Goal: Task Accomplishment & Management: Use online tool/utility

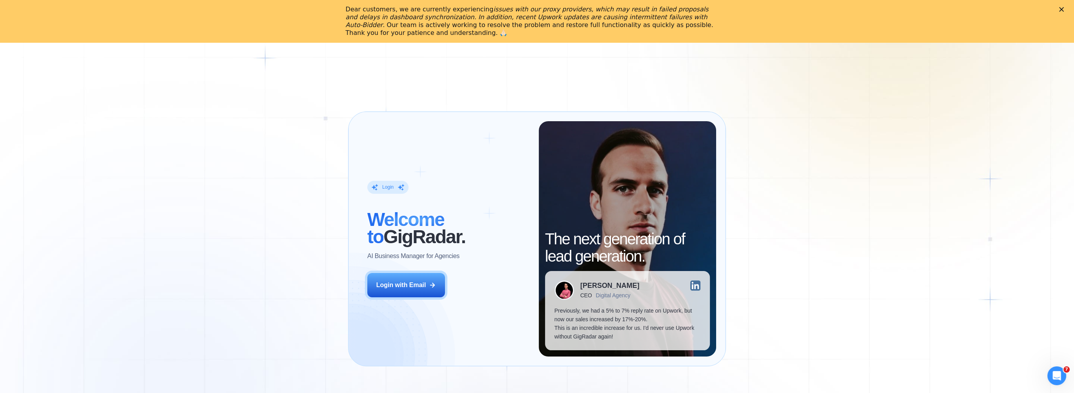
click at [793, 84] on div "Login ‍ Welcome to GigRadar. AI Business Manager for Agencies Login with Email …" at bounding box center [537, 238] width 1074 height 393
click at [400, 290] on div "Login with Email" at bounding box center [401, 285] width 50 height 9
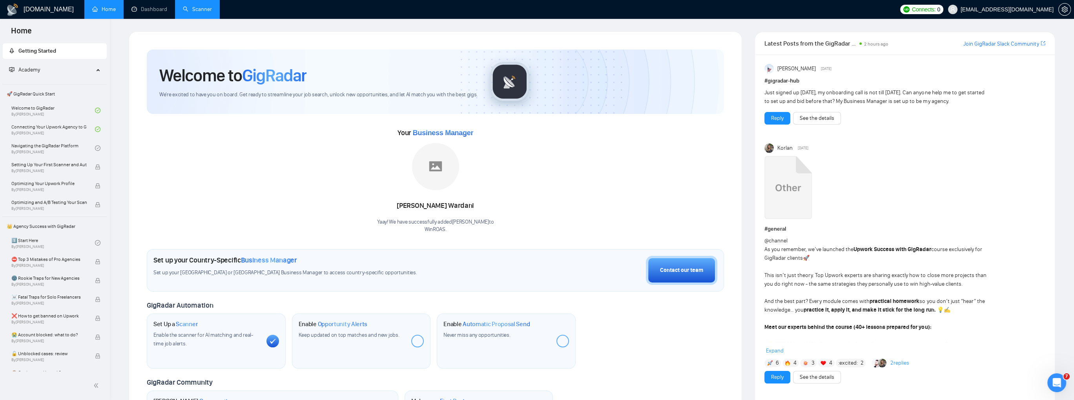
click at [199, 9] on link "Scanner" at bounding box center [197, 9] width 29 height 7
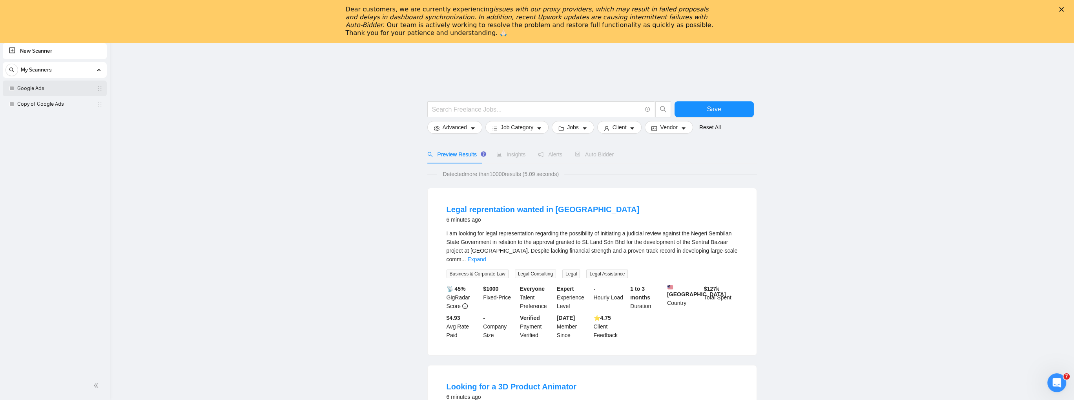
click at [45, 88] on link "Google Ads" at bounding box center [54, 88] width 75 height 16
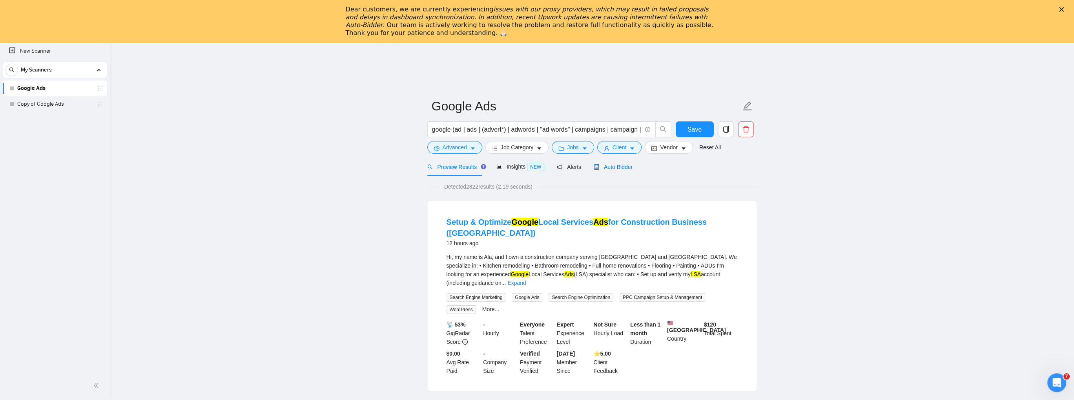
drag, startPoint x: 608, startPoint y: 165, endPoint x: 604, endPoint y: 168, distance: 4.8
click at [608, 165] on span "Auto Bidder" at bounding box center [613, 167] width 39 height 6
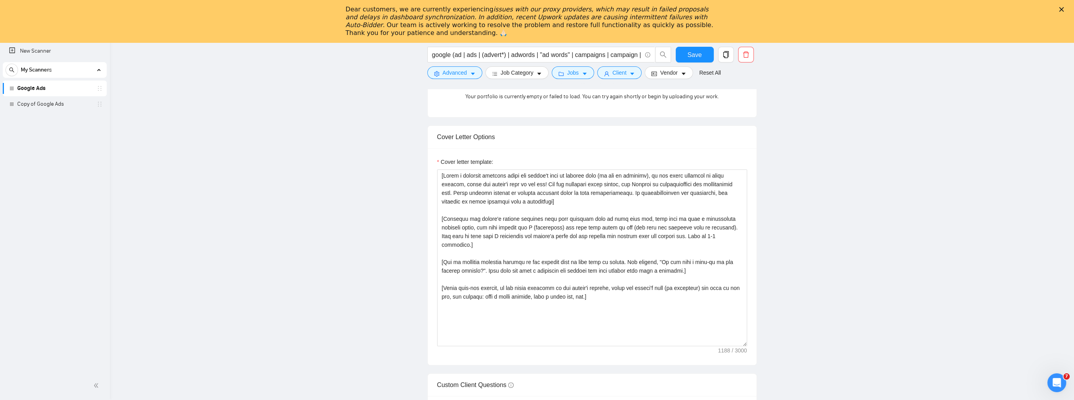
scroll to position [864, 0]
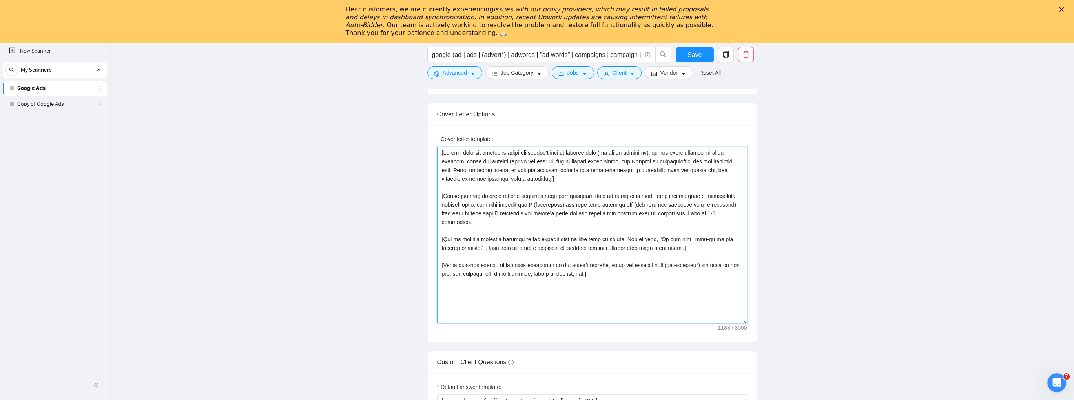
click at [505, 302] on textarea "Cover letter template:" at bounding box center [592, 234] width 310 height 177
click at [605, 265] on textarea "Cover letter template:" at bounding box center [592, 234] width 310 height 177
paste textarea "Certified Google Ads Specialist"
click at [508, 295] on textarea "Cover letter template:" at bounding box center [592, 234] width 310 height 177
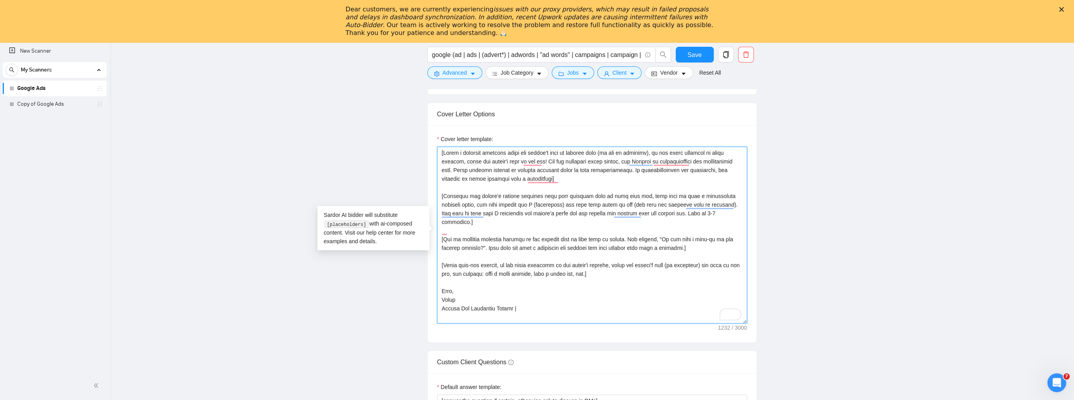
click at [524, 300] on textarea "Cover letter template:" at bounding box center [592, 234] width 310 height 177
paste textarea "00% Job Success"
paste textarea "10 years of experience"
click at [590, 301] on textarea "Cover letter template:" at bounding box center [592, 234] width 310 height 177
click at [566, 294] on textarea "Cover letter template:" at bounding box center [592, 234] width 310 height 177
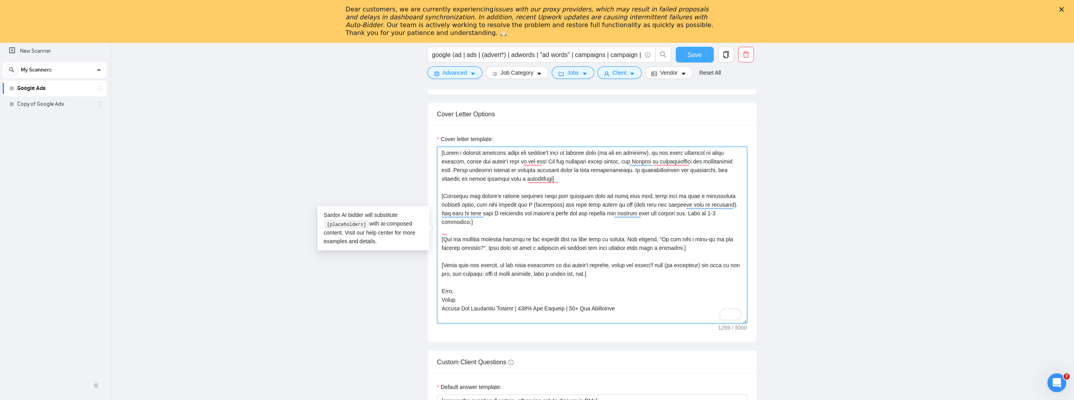
type textarea "[Write a personal greeting using the client's name or company name (if any is p…"
click at [699, 57] on span "Save" at bounding box center [695, 55] width 14 height 10
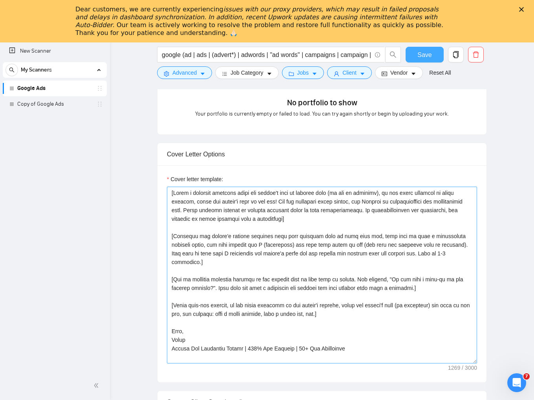
scroll to position [824, 0]
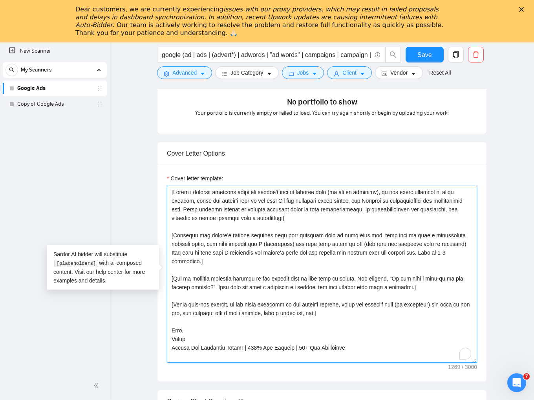
drag, startPoint x: 292, startPoint y: 219, endPoint x: 155, endPoint y: 190, distance: 140.3
click at [155, 190] on main "Google Ads google (ad | ads | (advert*) | adwords | "ad words" | campaigns | ca…" at bounding box center [321, 297] width 399 height 2096
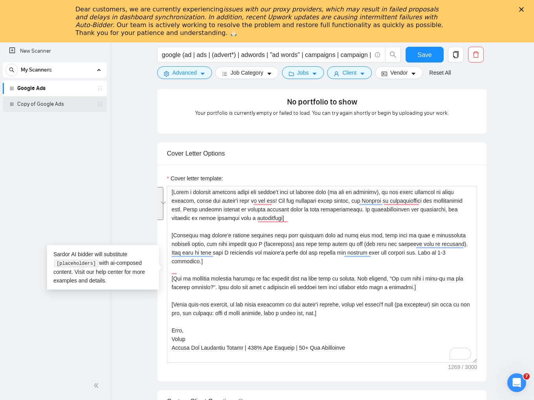
click at [39, 102] on link "Copy of Google Ads" at bounding box center [54, 104] width 75 height 16
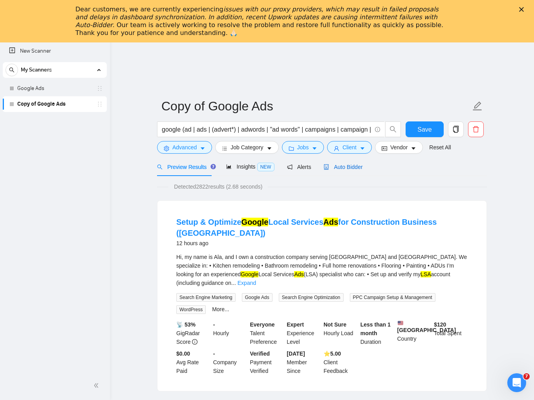
click at [341, 167] on span "Auto Bidder" at bounding box center [342, 167] width 39 height 6
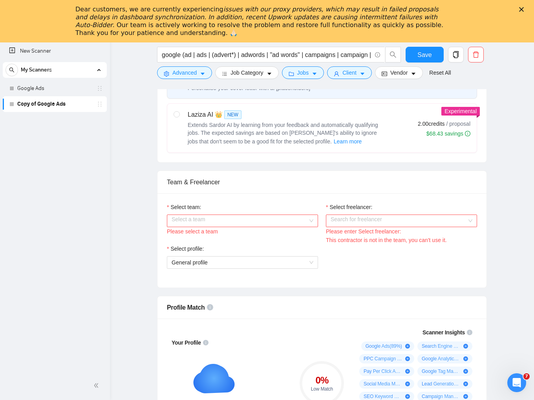
scroll to position [353, 0]
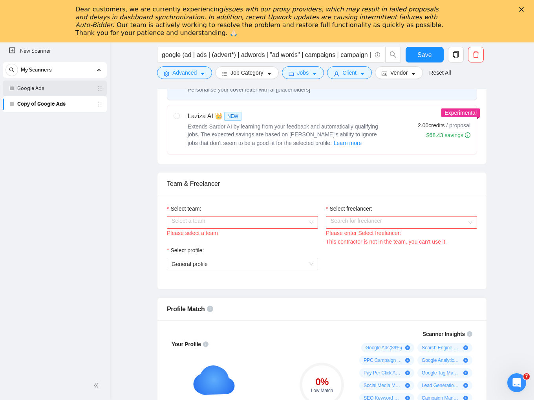
click at [44, 88] on link "Google Ads" at bounding box center [54, 88] width 75 height 16
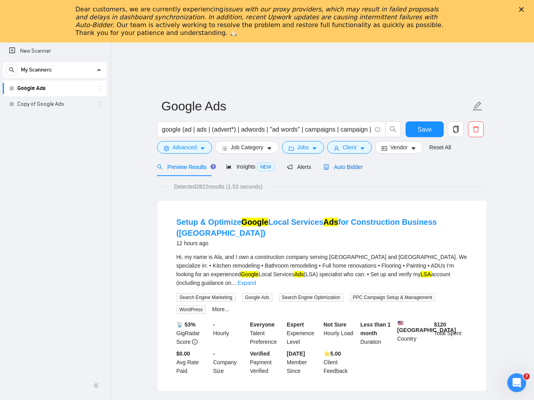
click at [356, 171] on div "Auto Bidder" at bounding box center [342, 167] width 39 height 9
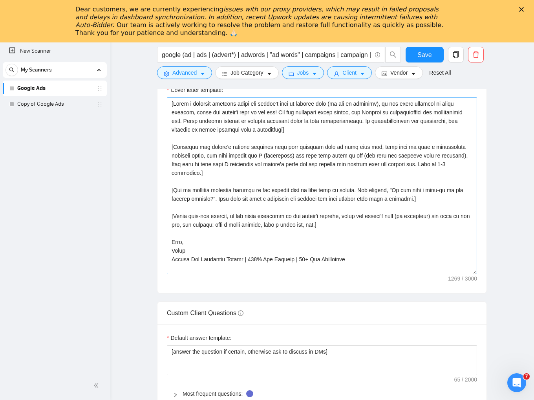
scroll to position [903, 0]
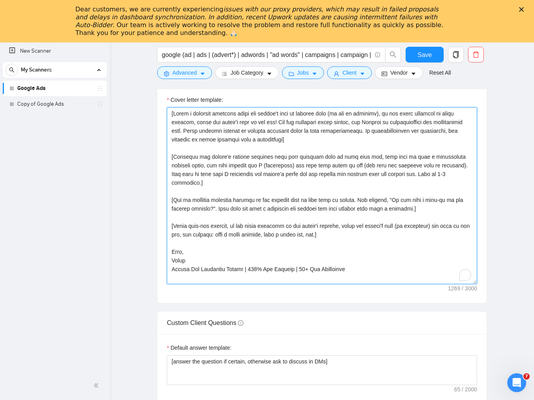
click at [331, 217] on textarea "Cover letter template:" at bounding box center [322, 195] width 310 height 177
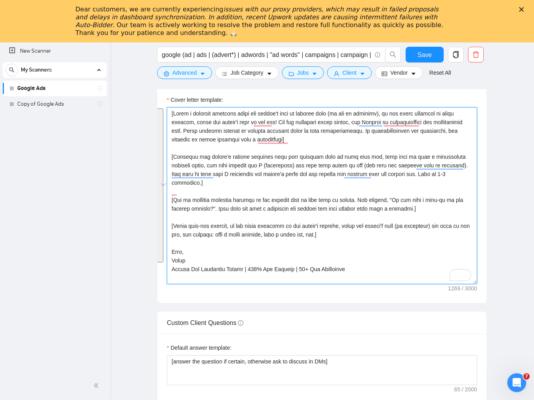
click at [306, 218] on textarea "Cover letter template:" at bounding box center [322, 195] width 310 height 177
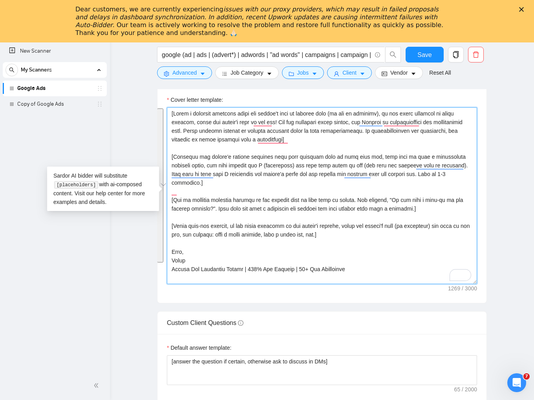
click at [323, 198] on textarea "Cover letter template:" at bounding box center [322, 195] width 310 height 177
drag, startPoint x: 323, startPoint y: 226, endPoint x: 173, endPoint y: 144, distance: 171.5
click at [173, 144] on textarea "Cover letter template:" at bounding box center [322, 195] width 310 height 177
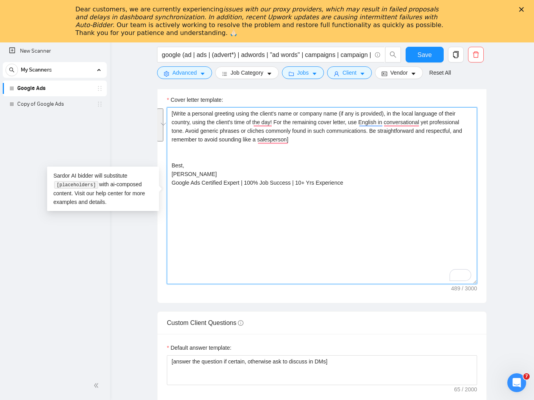
drag, startPoint x: 286, startPoint y: 137, endPoint x: 174, endPoint y: 114, distance: 114.3
click at [174, 114] on textarea "[Write a personal greeting using the client's name or company name (if any is p…" at bounding box center [322, 195] width 310 height 177
paste textarea "Hello and add the customer's name, if available. If the name is not available, …"
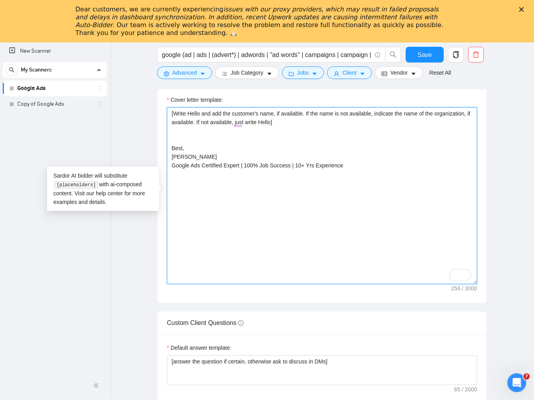
click at [376, 182] on textarea "[Write Hello and add the customer's name, if available. If the name is not avai…" at bounding box center [322, 195] width 310 height 177
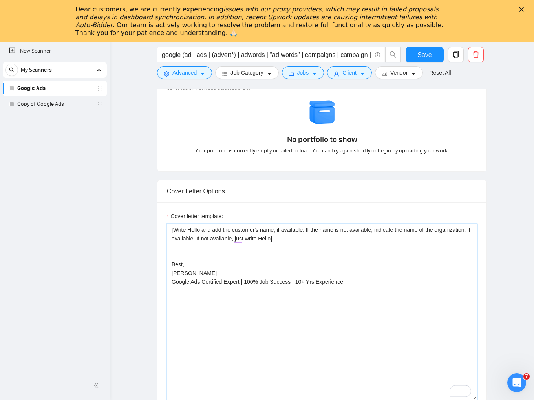
scroll to position [785, 0]
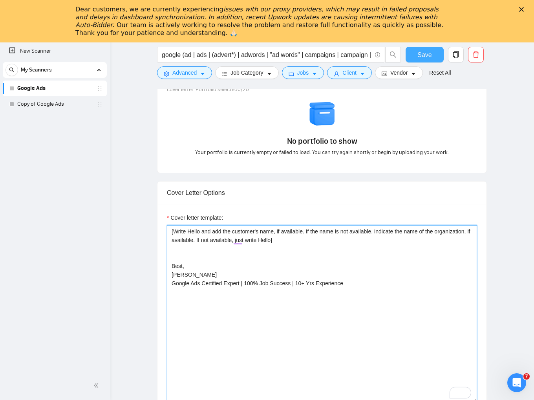
type textarea "[Write Hello and add the customer's name, if available. If the name is not avai…"
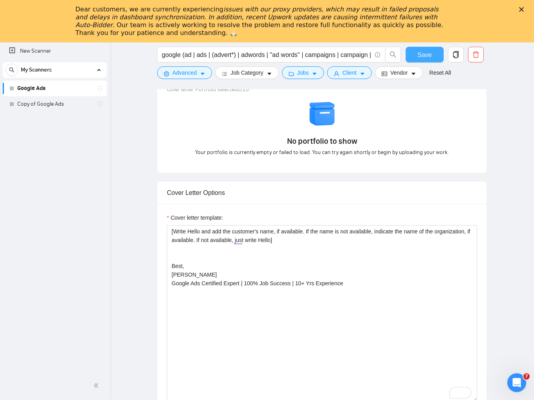
click at [416, 55] on button "Save" at bounding box center [425, 55] width 38 height 16
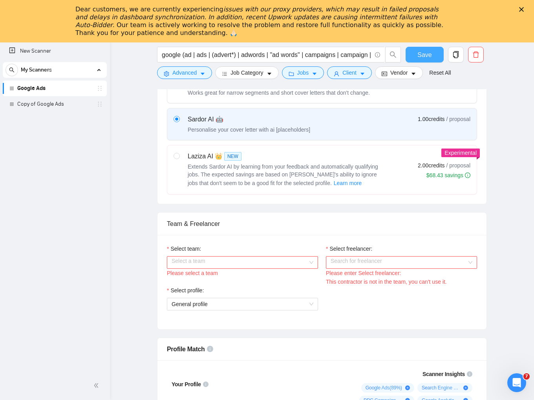
scroll to position [314, 0]
click at [178, 155] on input "radio" at bounding box center [176, 154] width 5 height 5
radio input "true"
radio input "false"
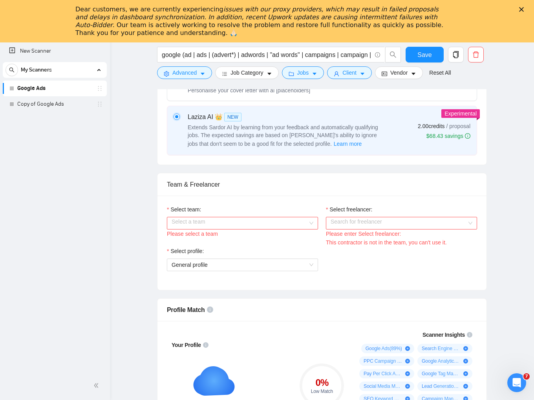
scroll to position [353, 0]
click at [300, 220] on input "Select team:" at bounding box center [240, 222] width 136 height 12
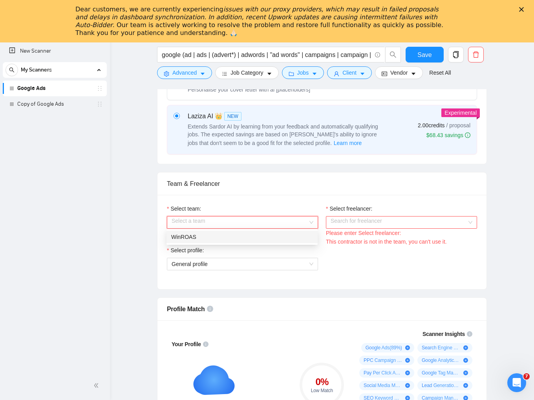
click at [284, 236] on div "WinROAS" at bounding box center [242, 236] width 142 height 9
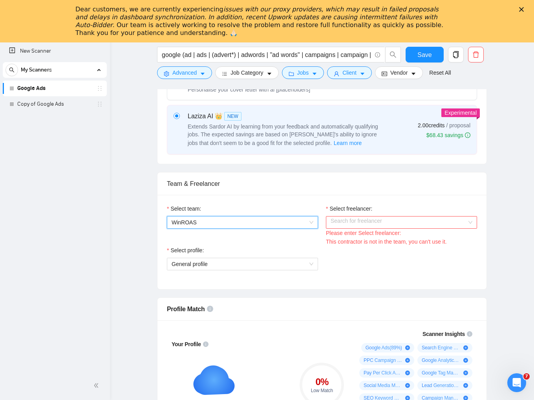
click at [347, 221] on input "Select freelancer:" at bounding box center [399, 222] width 136 height 12
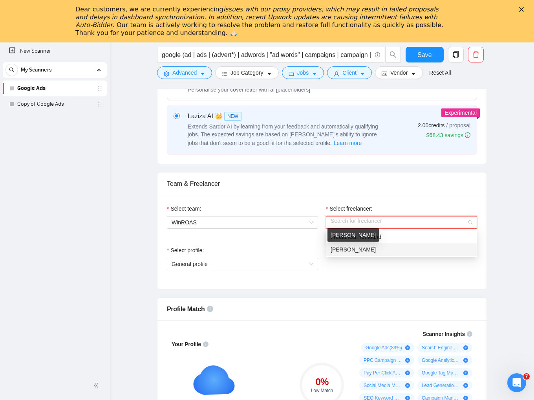
click at [342, 248] on span "[PERSON_NAME]" at bounding box center [353, 249] width 45 height 6
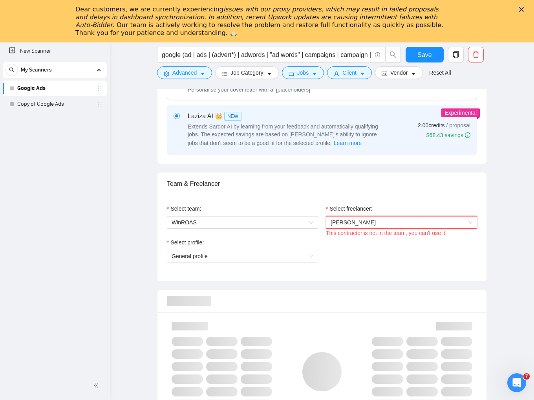
click at [282, 263] on div "Select profile: General profile" at bounding box center [242, 255] width 159 height 34
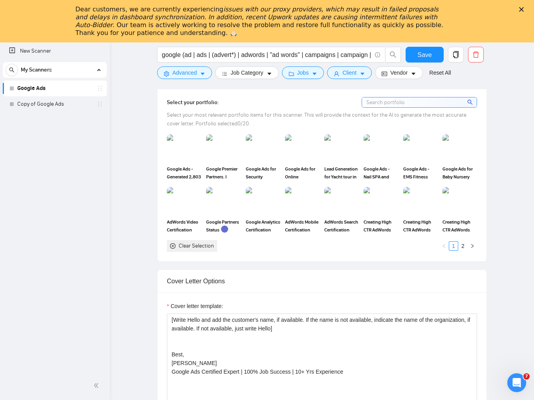
scroll to position [746, 0]
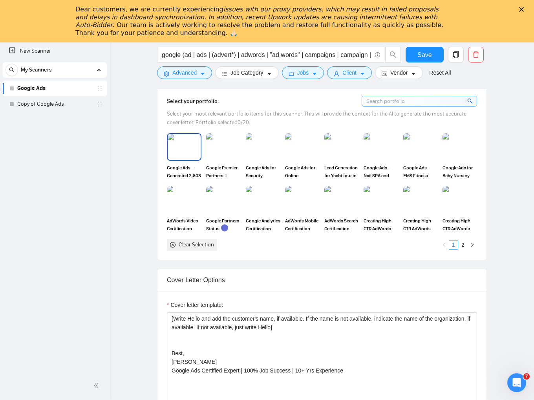
drag, startPoint x: 177, startPoint y: 138, endPoint x: 206, endPoint y: 140, distance: 28.7
click at [177, 138] on img at bounding box center [184, 147] width 33 height 26
click at [230, 145] on img at bounding box center [223, 147] width 33 height 26
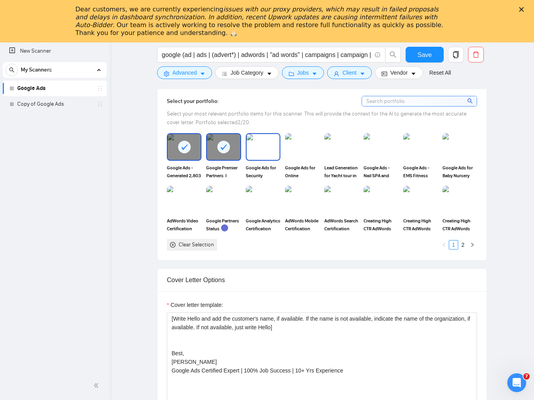
click at [269, 146] on img at bounding box center [263, 147] width 33 height 26
click at [299, 145] on img at bounding box center [302, 147] width 33 height 26
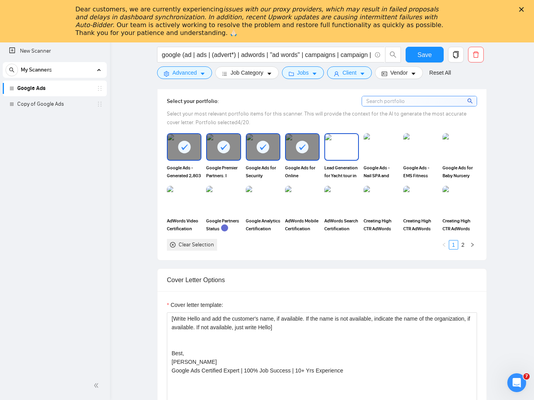
click at [347, 150] on img at bounding box center [341, 147] width 33 height 26
click at [380, 145] on img at bounding box center [380, 147] width 33 height 26
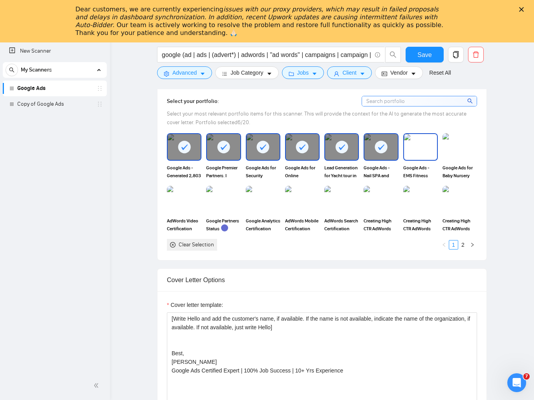
click at [428, 148] on img at bounding box center [420, 147] width 33 height 26
click at [464, 148] on img at bounding box center [459, 147] width 33 height 26
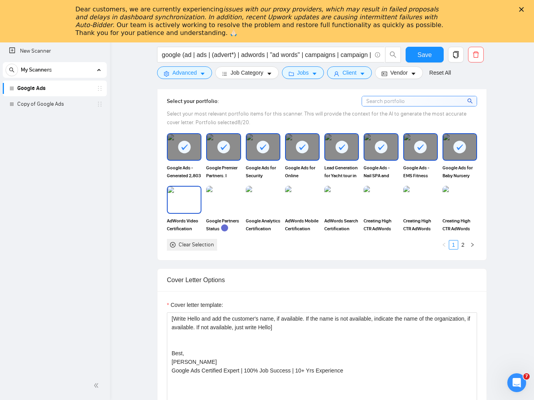
click at [183, 197] on img at bounding box center [184, 199] width 33 height 26
click at [218, 197] on img at bounding box center [223, 199] width 33 height 26
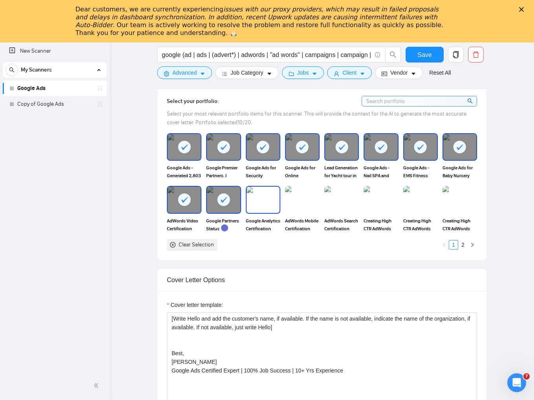
click at [257, 197] on img at bounding box center [263, 199] width 33 height 26
click at [304, 196] on img at bounding box center [302, 199] width 33 height 26
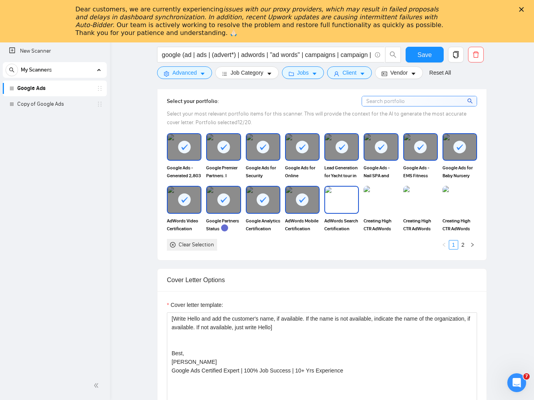
click at [336, 195] on img at bounding box center [341, 199] width 33 height 26
click at [365, 194] on img at bounding box center [380, 199] width 33 height 26
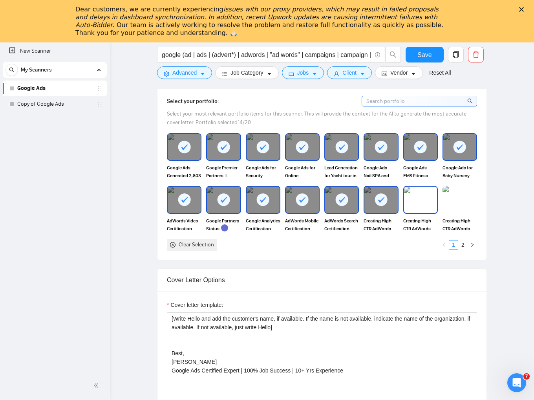
click at [417, 195] on img at bounding box center [420, 199] width 33 height 26
click at [459, 198] on img at bounding box center [459, 199] width 33 height 26
click at [465, 244] on link "2" at bounding box center [463, 244] width 9 height 9
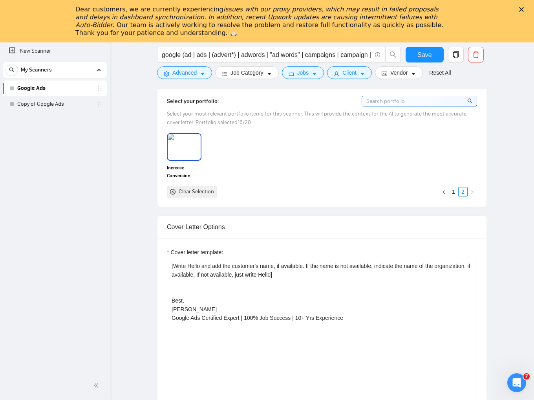
click at [182, 140] on img at bounding box center [184, 147] width 33 height 26
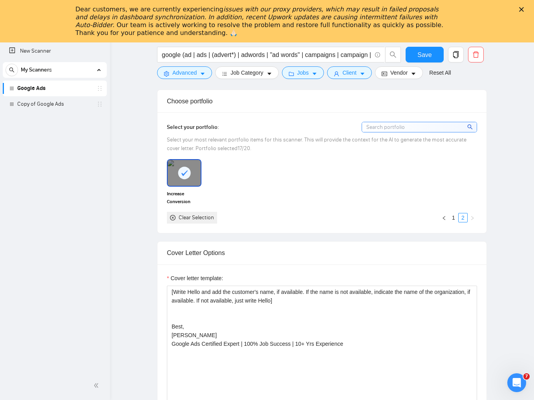
scroll to position [716, 0]
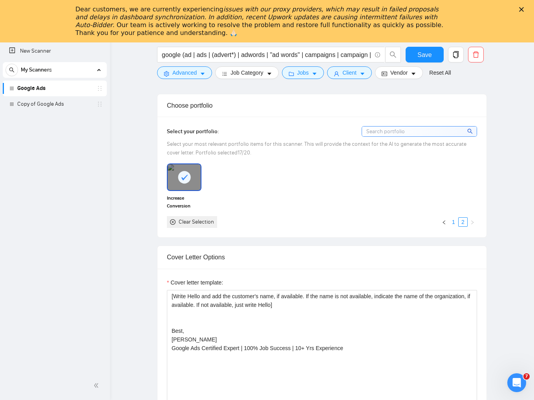
click at [453, 221] on link "1" at bounding box center [453, 221] width 9 height 9
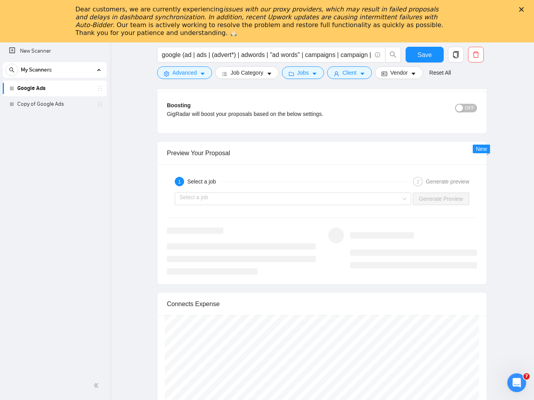
scroll to position [1501, 0]
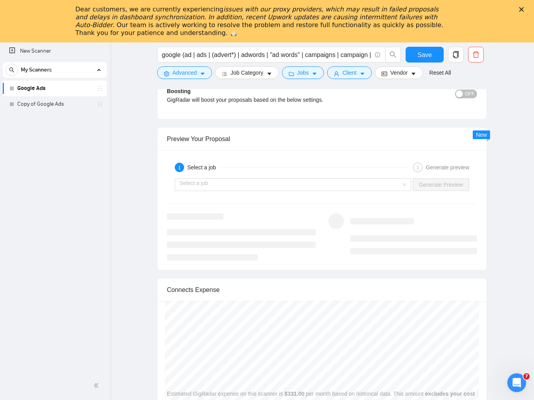
click at [310, 189] on div "Select a job Generate Preview" at bounding box center [322, 184] width 312 height 19
click at [311, 185] on input "search" at bounding box center [289, 185] width 221 height 12
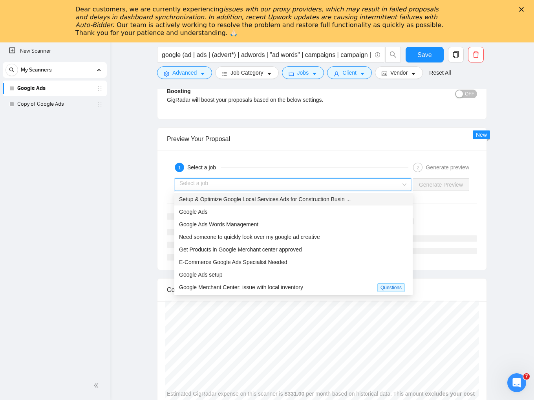
click at [287, 201] on span "Setup & Optimize Google Local Services Ads for Construction Busin ..." at bounding box center [265, 199] width 172 height 6
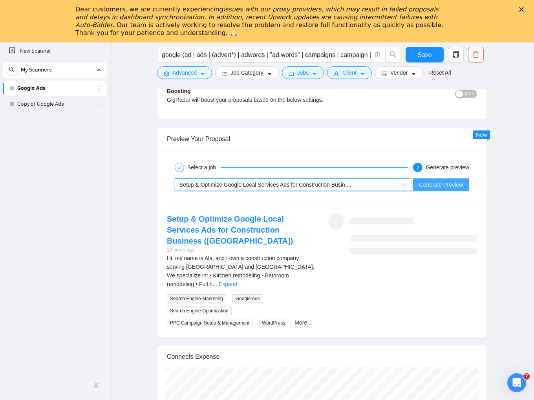
click at [431, 185] on span "Generate Preview" at bounding box center [441, 184] width 44 height 9
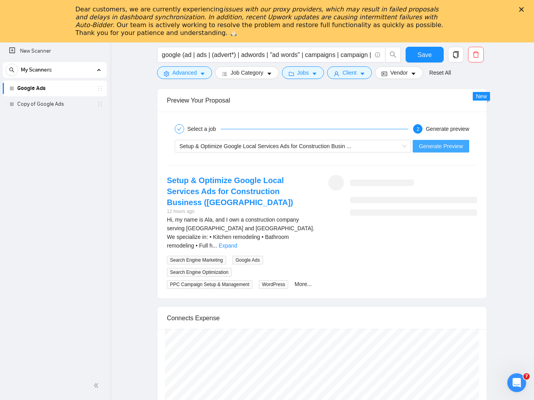
scroll to position [1540, 0]
click at [460, 142] on span "Generate Preview" at bounding box center [441, 145] width 44 height 9
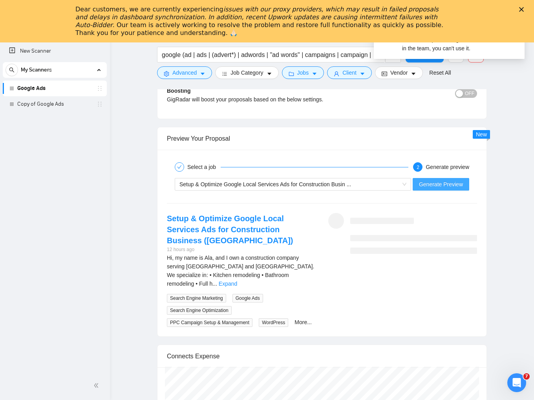
scroll to position [1501, 0]
click at [527, 7] on div "Закрыть" at bounding box center [523, 9] width 8 height 5
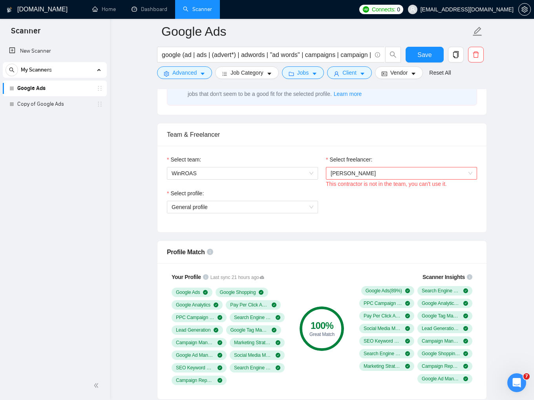
scroll to position [323, 0]
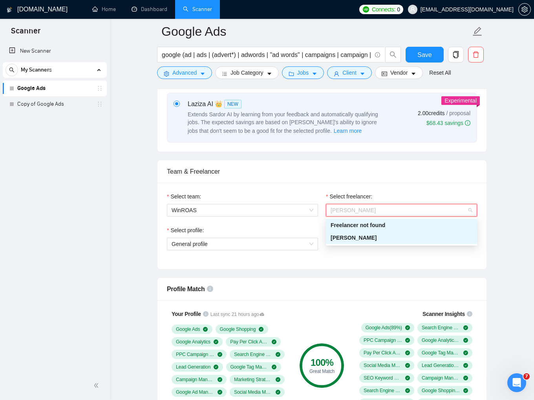
click at [412, 210] on span "[PERSON_NAME]" at bounding box center [402, 210] width 142 height 12
click at [381, 236] on div "[PERSON_NAME]" at bounding box center [402, 237] width 142 height 9
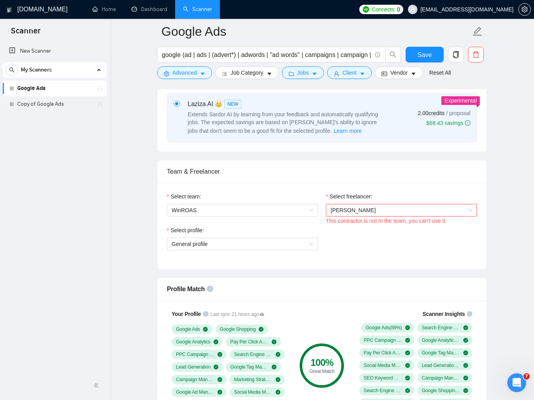
click at [372, 241] on div "Select profile: General profile" at bounding box center [322, 243] width 318 height 34
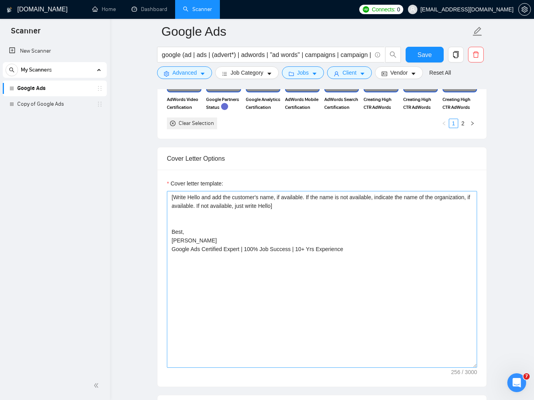
scroll to position [833, 0]
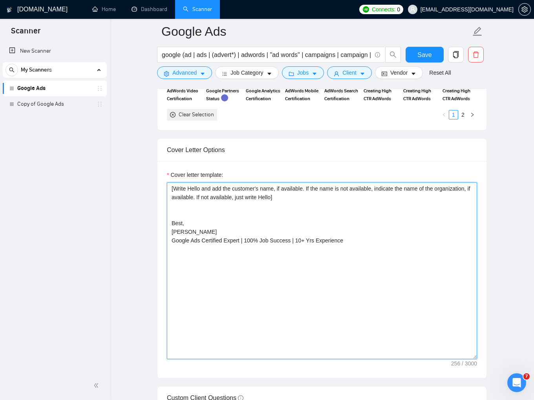
click at [269, 209] on textarea "[Write Hello and add the customer's name, if available. If the name is not avai…" at bounding box center [322, 270] width 310 height 177
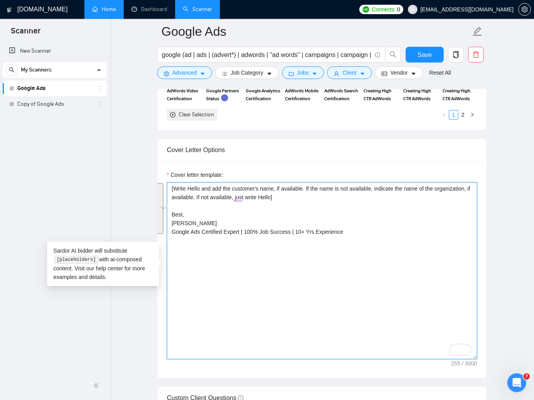
type textarea "[Write Hello and add the customer's name, if available. If the name is not avai…"
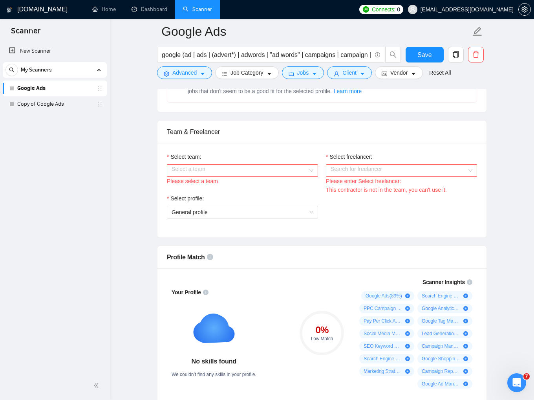
scroll to position [362, 0]
click at [305, 166] on input "Select team:" at bounding box center [240, 171] width 136 height 12
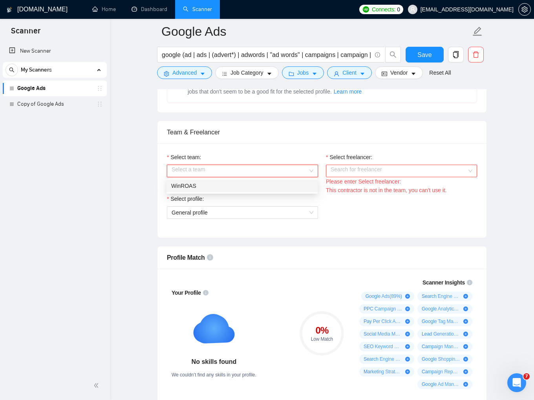
click at [265, 185] on div "WinROAS" at bounding box center [242, 185] width 142 height 9
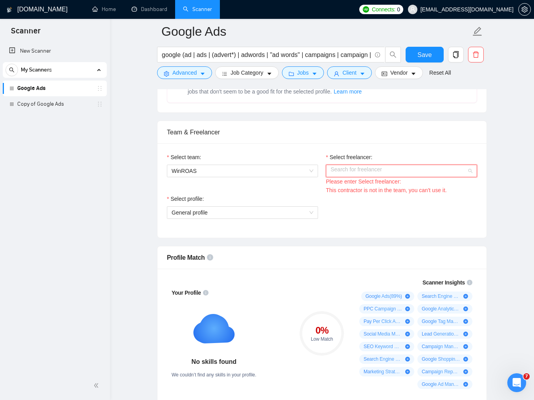
click at [393, 174] on input "Select freelancer:" at bounding box center [399, 171] width 136 height 12
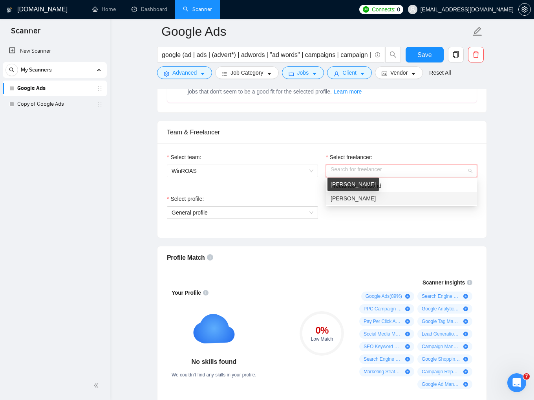
click at [364, 195] on span "[PERSON_NAME]" at bounding box center [353, 198] width 45 height 6
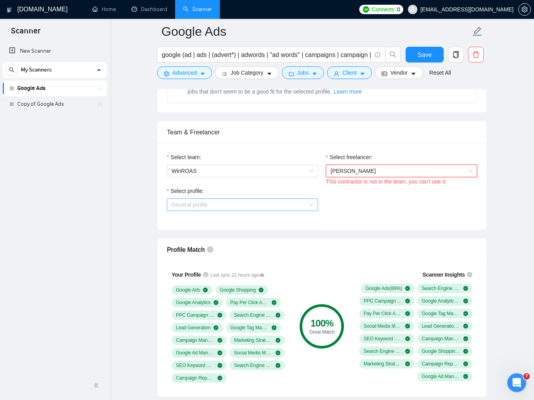
click at [307, 203] on span "General profile" at bounding box center [243, 205] width 142 height 12
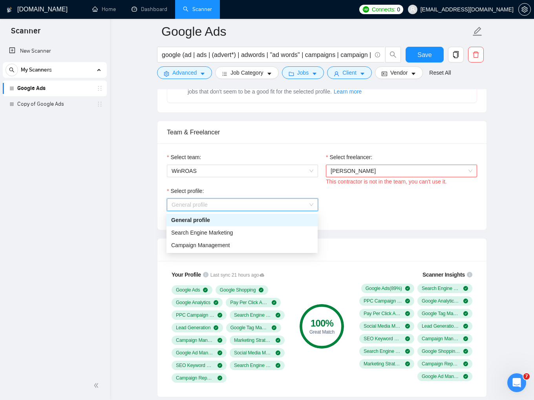
click at [298, 216] on div "General profile" at bounding box center [242, 220] width 142 height 9
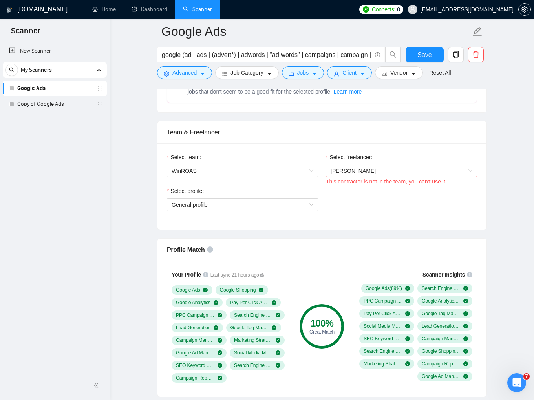
click at [376, 204] on div "Select profile: General profile" at bounding box center [322, 203] width 318 height 34
click at [392, 194] on div "Select profile: General profile" at bounding box center [322, 203] width 318 height 34
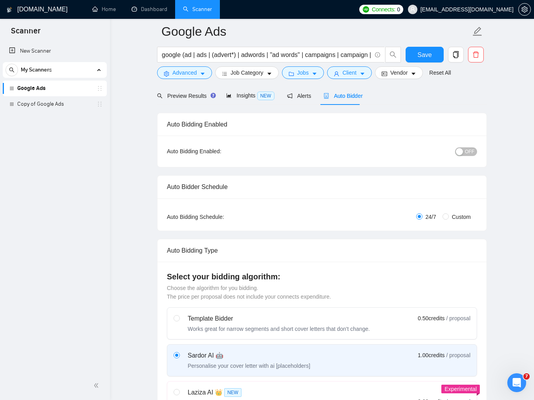
scroll to position [0, 0]
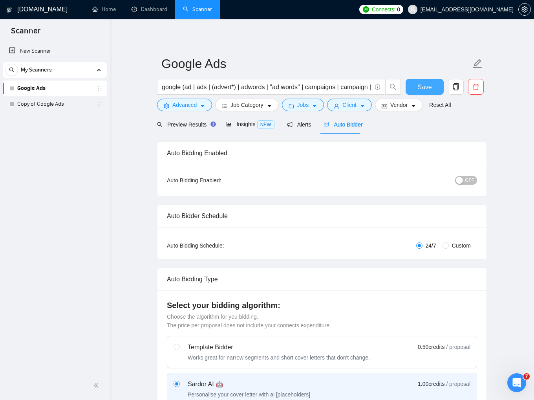
click at [418, 87] on span "Save" at bounding box center [424, 87] width 14 height 10
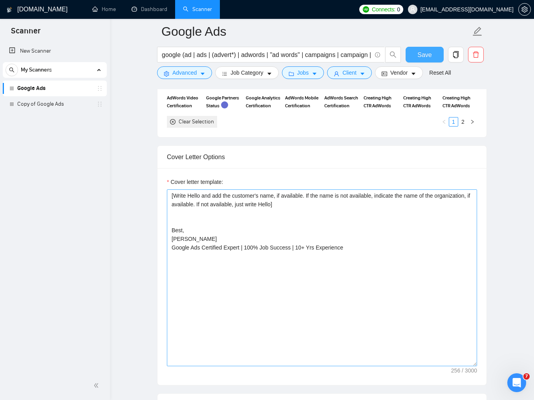
scroll to position [824, 0]
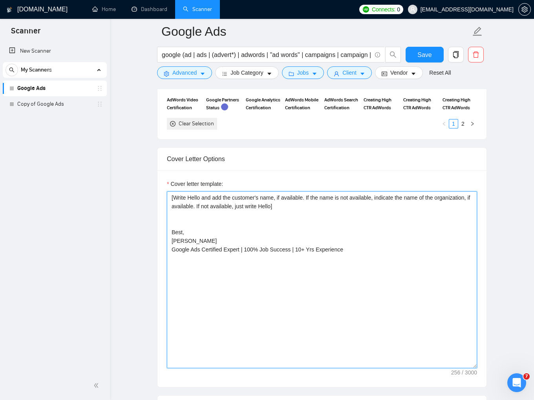
click at [296, 217] on textarea "[Write Hello and add the customer's name, if available. If the name is not avai…" at bounding box center [322, 279] width 310 height 177
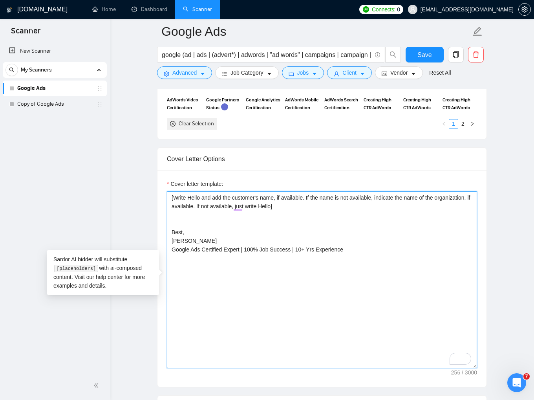
click at [285, 217] on textarea "[Write Hello and add the customer's name, if available. If the name is not avai…" at bounding box center [322, 279] width 310 height 177
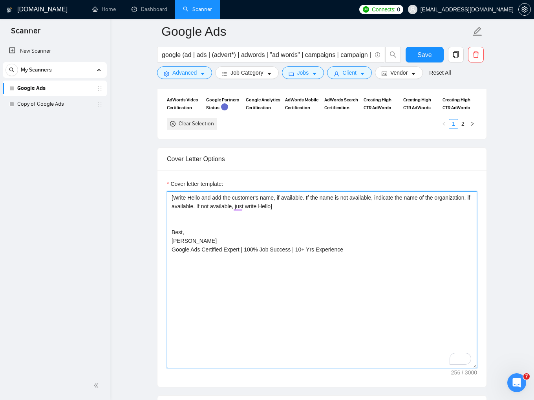
click at [229, 219] on textarea "[Write Hello and add the customer's name, if available. If the name is not avai…" at bounding box center [322, 279] width 310 height 177
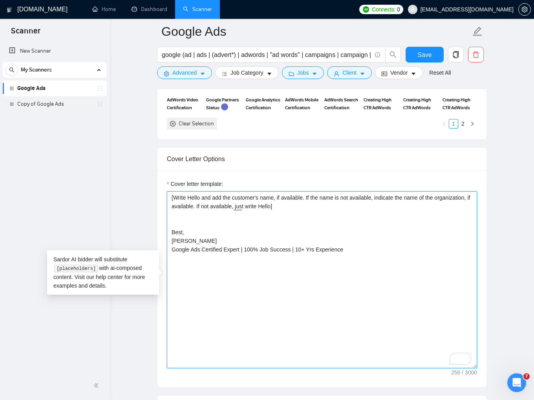
paste textarea "I think I can help you [simplified project name]"
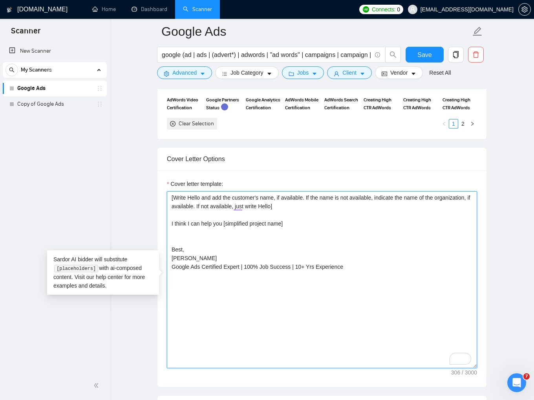
click at [223, 221] on textarea "[Write Hello and add the customer's name, if available. If the name is not avai…" at bounding box center [322, 279] width 310 height 177
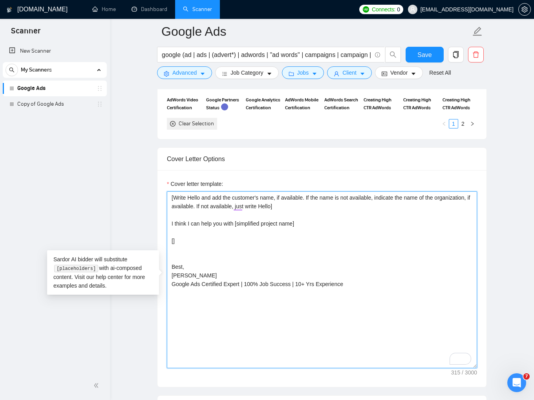
paste textarea "Depending on the type of project, write the following: 1. If it is an e-commerc…"
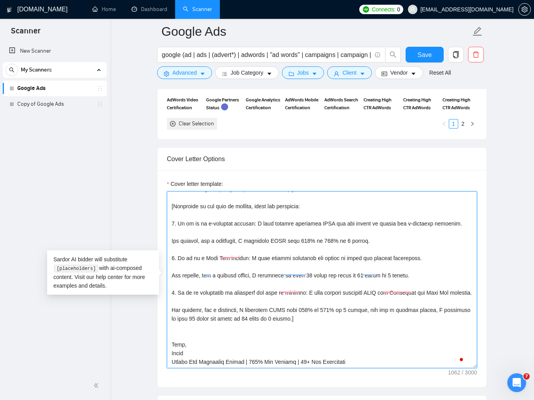
scroll to position [0, 0]
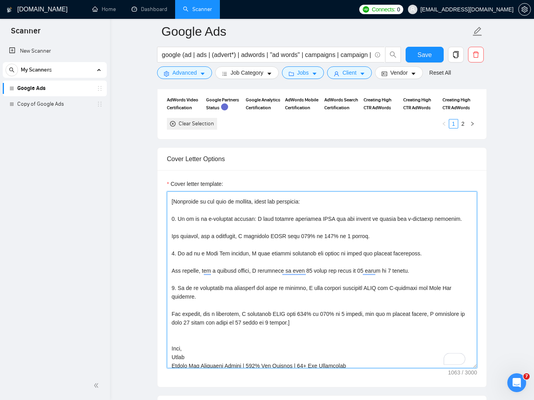
click at [198, 220] on textarea "Cover letter template:" at bounding box center [322, 279] width 310 height 177
click at [388, 287] on textarea "Cover letter template:" at bounding box center [322, 279] width 310 height 177
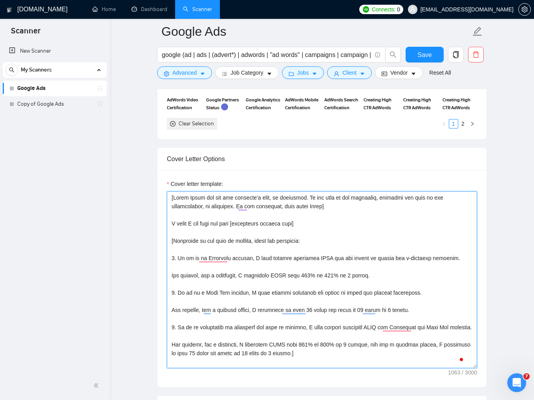
click at [241, 252] on textarea "Cover letter template:" at bounding box center [322, 279] width 310 height 177
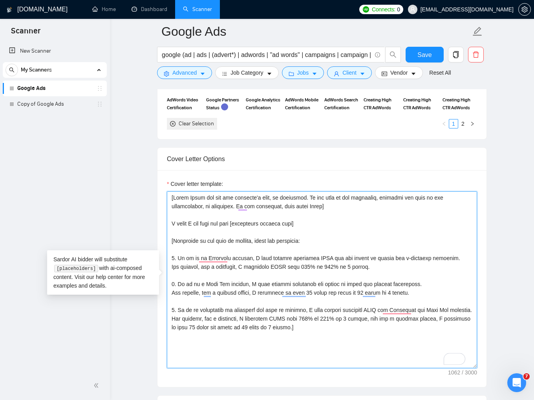
paste textarea "So that I can better understand how I can help you, please answer these questio…"
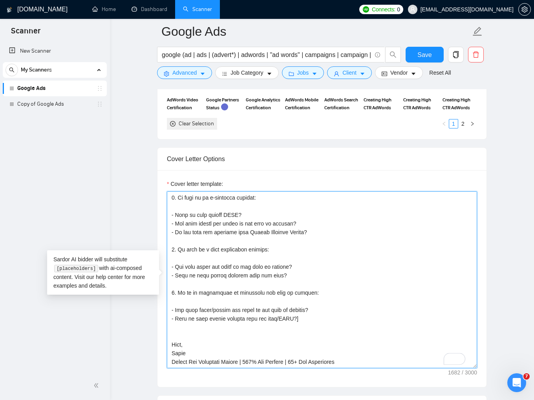
scroll to position [190, 0]
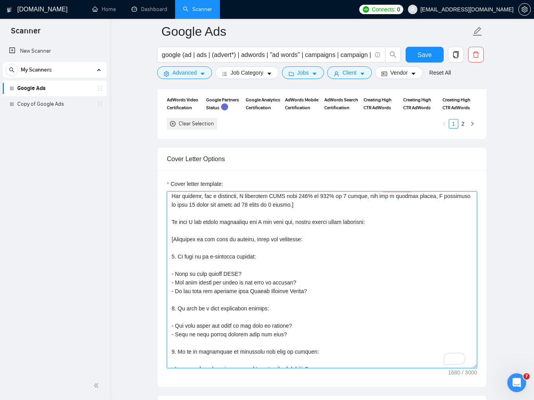
click at [321, 299] on textarea "Cover letter template:" at bounding box center [322, 279] width 310 height 177
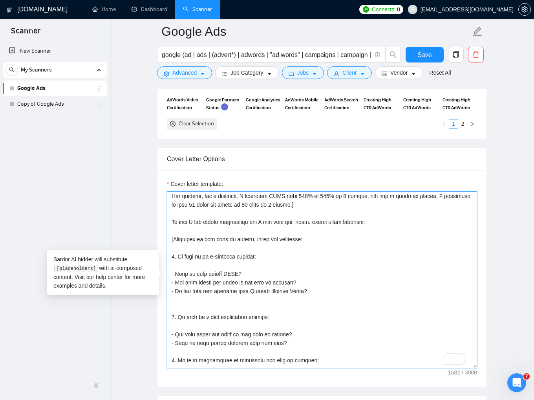
paste textarea "Can I get access to your Google Ads account for a quick audit? So that I can cr…"
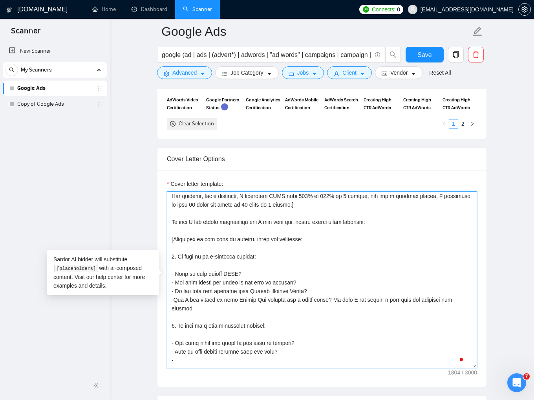
paste textarea "Can I get access to your Google Ads account for a quick audit? So that I can cr…"
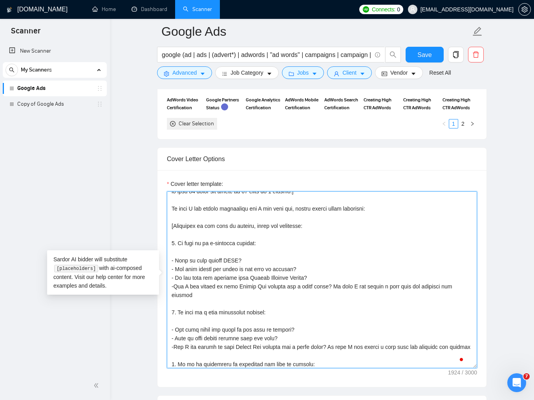
scroll to position [144, 0]
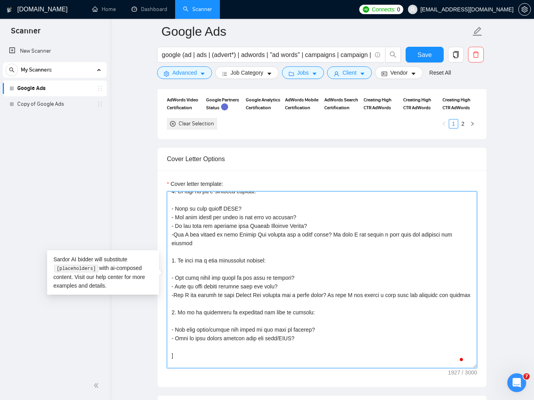
paste textarea "Can I get access to your Google Ads account for a quick audit? So that I can cr…"
type textarea "[Write Hello and add the customer's name, if available. If the name is not avai…"
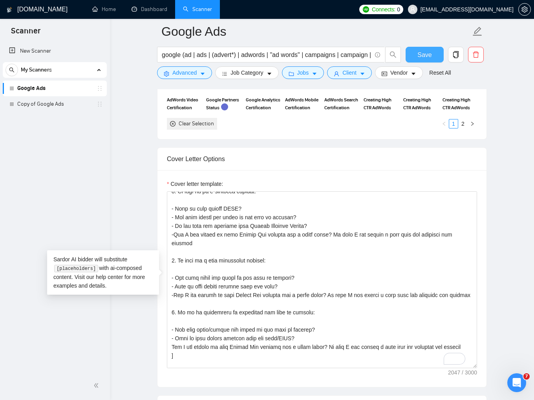
click at [430, 56] on span "Save" at bounding box center [424, 55] width 14 height 10
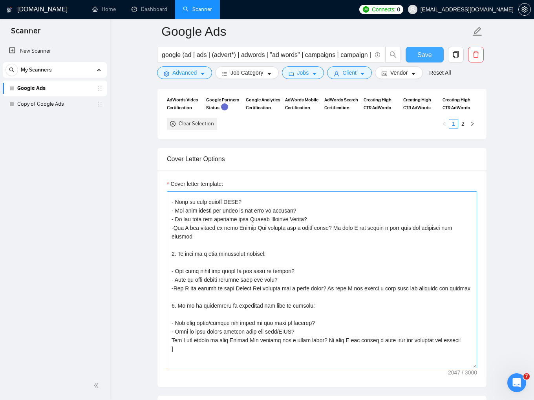
scroll to position [225, 0]
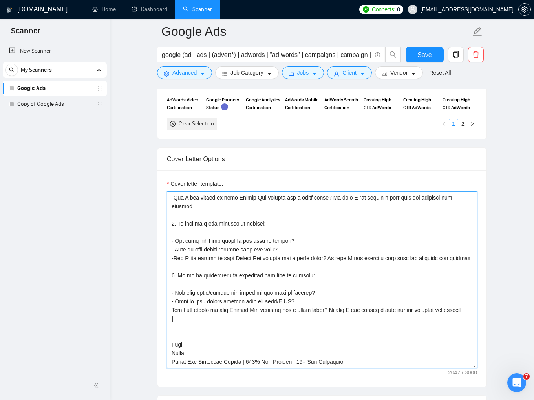
click at [294, 332] on textarea "Cover letter template:" at bounding box center [322, 279] width 310 height 177
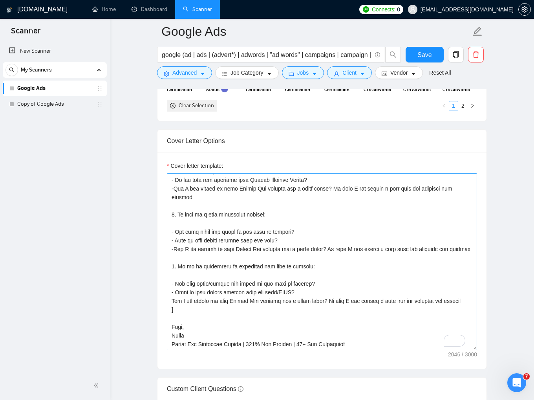
scroll to position [864, 0]
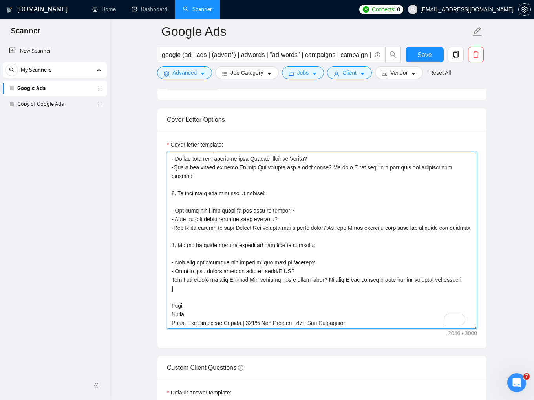
click at [279, 296] on textarea "Cover letter template:" at bounding box center [322, 240] width 310 height 177
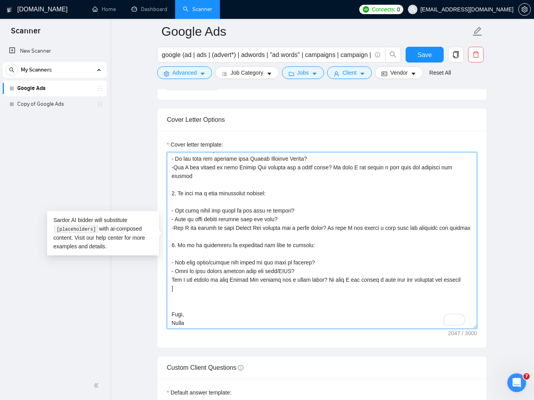
paste textarea "After you answer the questions, I can create a work plan and we can discuss it."
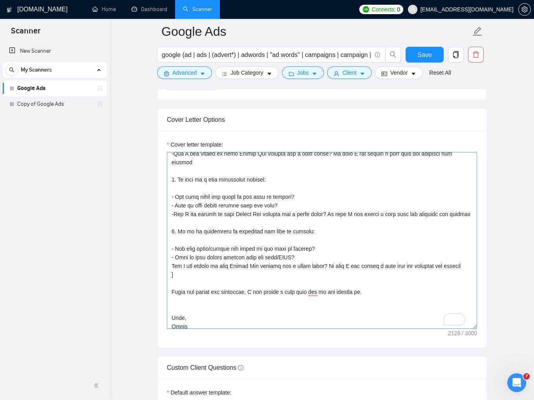
scroll to position [242, 0]
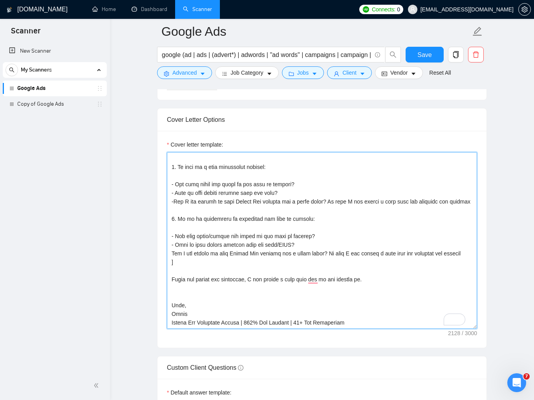
click at [391, 291] on textarea "Cover letter template:" at bounding box center [322, 240] width 310 height 177
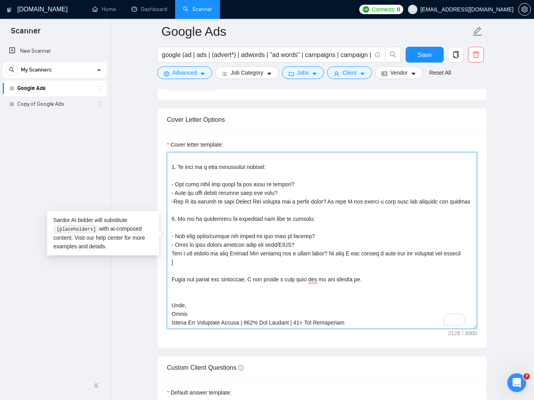
paste textarea "If you have any further questions please feel free to ask me"
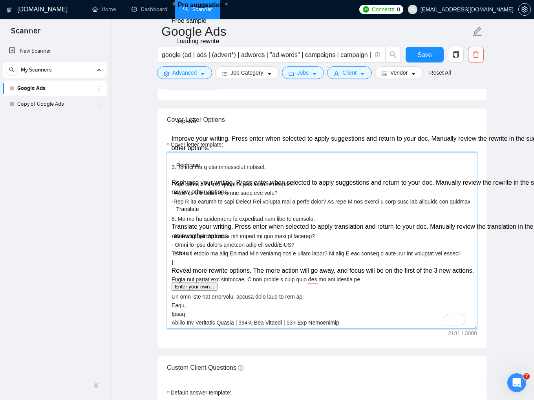
drag, startPoint x: 301, startPoint y: 296, endPoint x: 170, endPoint y: 294, distance: 130.3
click at [170, 294] on div "Cover Letter Options Cover letter template:" at bounding box center [322, 228] width 330 height 240
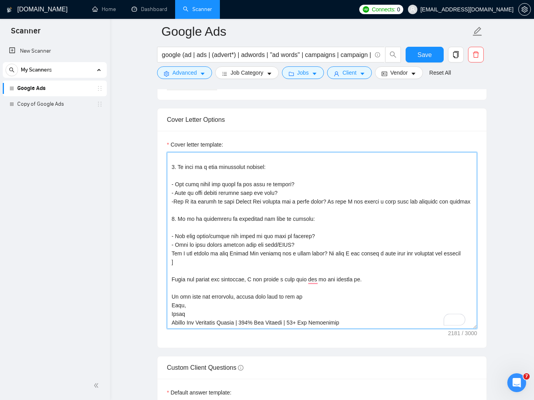
type textarea "[Write Hello and add the customer's name, if available. If the name is not avai…"
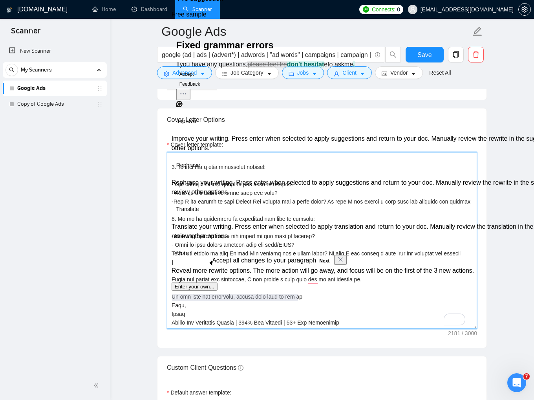
click at [320, 303] on textarea "Cover letter template:" at bounding box center [322, 240] width 310 height 177
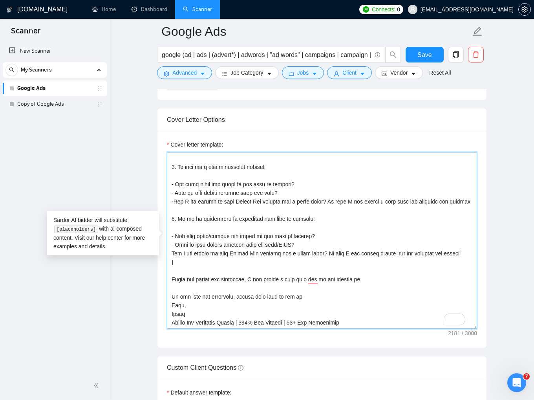
click at [331, 295] on textarea "Cover letter template:" at bounding box center [322, 240] width 310 height 177
drag, startPoint x: 362, startPoint y: 279, endPoint x: 380, endPoint y: 280, distance: 18.1
click at [362, 279] on textarea "Cover letter template:" at bounding box center [322, 240] width 310 height 177
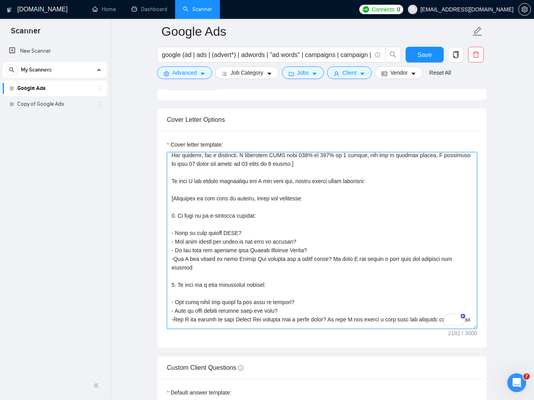
scroll to position [59, 0]
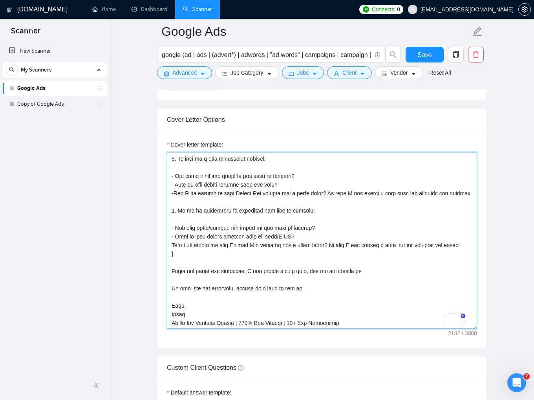
drag, startPoint x: 181, startPoint y: 305, endPoint x: 172, endPoint y: 306, distance: 9.5
click at [172, 306] on textarea "Cover letter template:" at bounding box center [322, 240] width 310 height 177
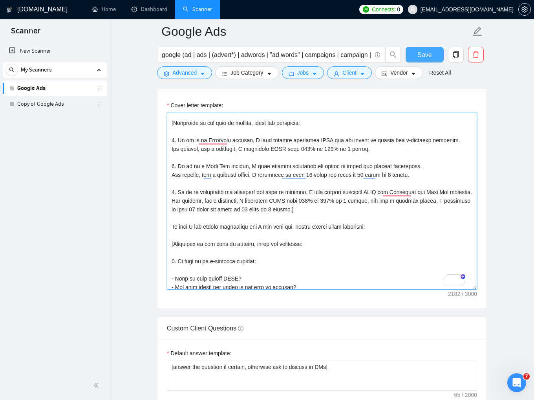
type textarea "[Write Hello and add the customer's name, if available. If the name is not avai…"
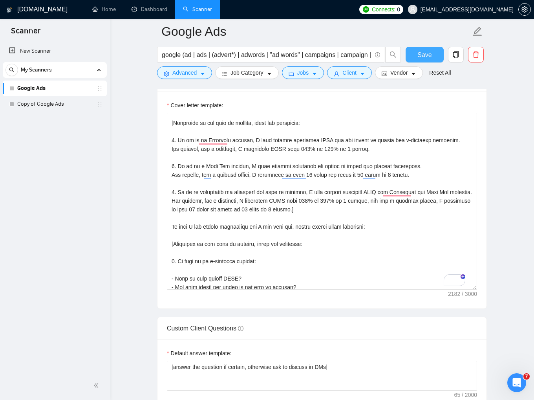
click at [418, 55] on span "Save" at bounding box center [424, 55] width 14 height 10
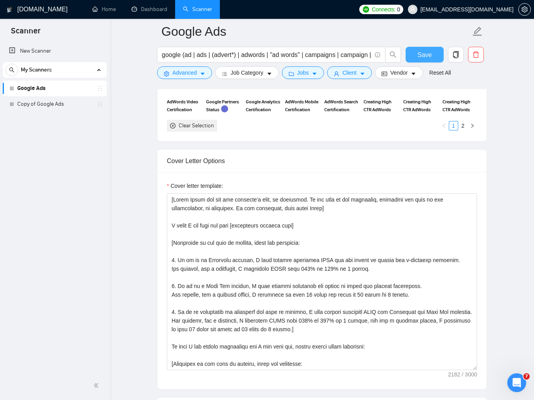
scroll to position [864, 0]
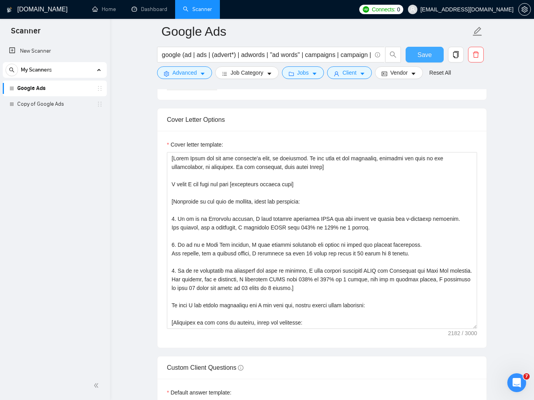
click at [429, 56] on span "Save" at bounding box center [424, 55] width 14 height 10
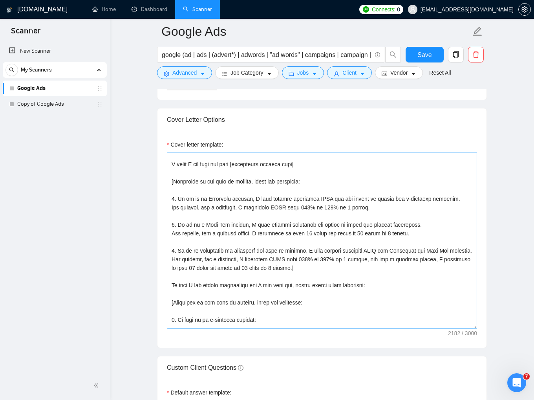
scroll to position [0, 0]
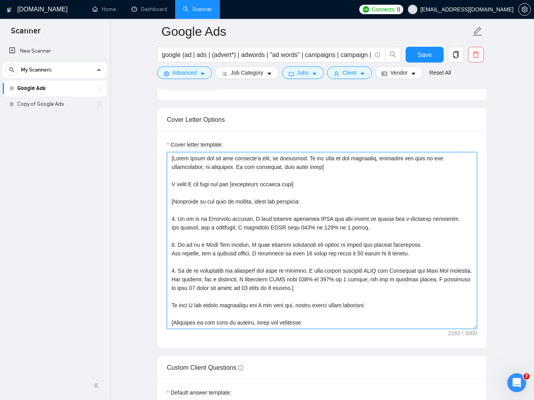
drag, startPoint x: 176, startPoint y: 157, endPoint x: 182, endPoint y: 159, distance: 6.1
click at [176, 157] on textarea "Cover letter template:" at bounding box center [322, 240] width 310 height 177
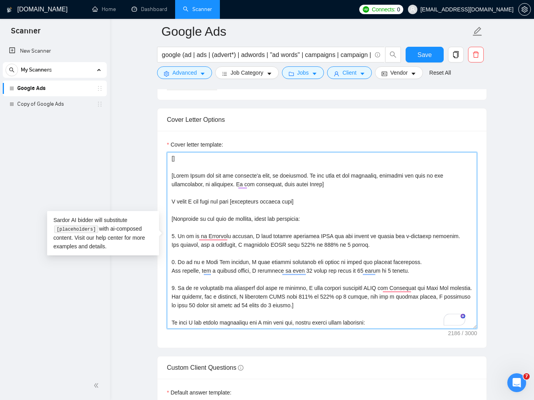
paste textarea "If the customer asks you to specify something in the sentence to confirm that i…"
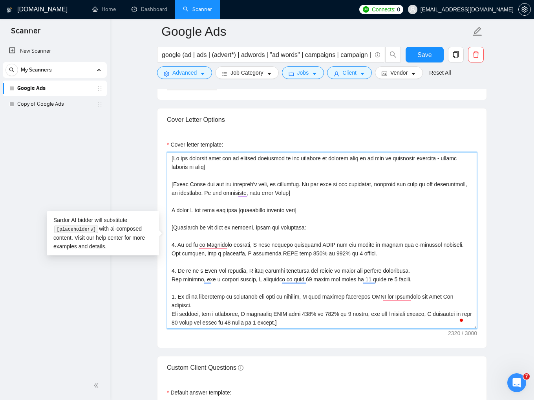
type textarea "[If the customer asks you to specify something in the sentence to confirm that …"
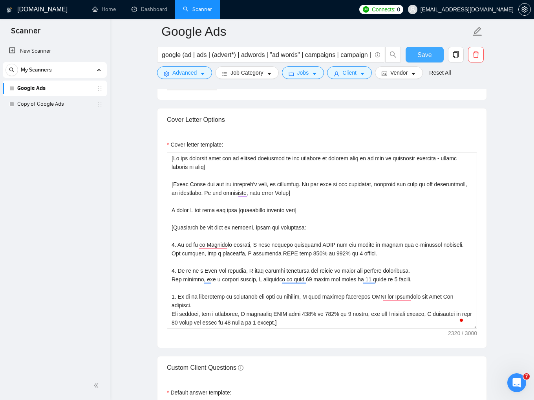
click at [431, 53] on span "Save" at bounding box center [424, 55] width 14 height 10
click at [33, 102] on link "Copy of Google Ads" at bounding box center [54, 104] width 75 height 16
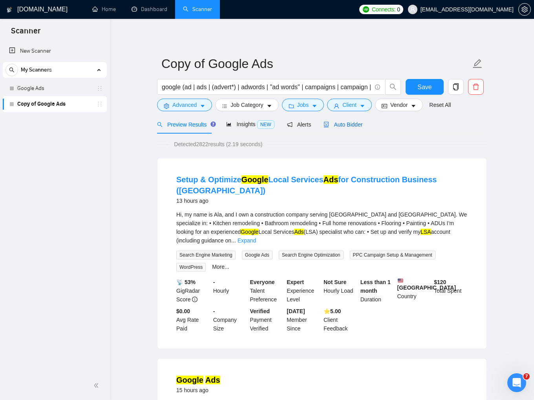
click at [347, 127] on span "Auto Bidder" at bounding box center [342, 124] width 39 height 6
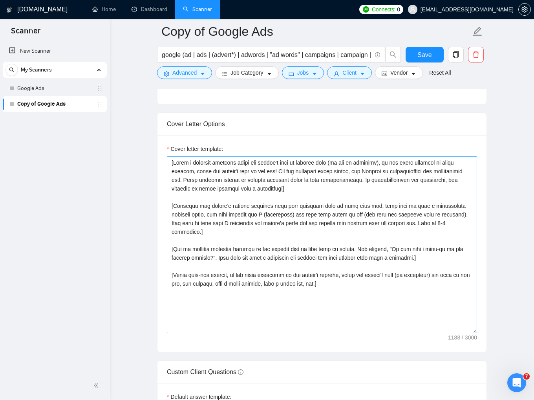
scroll to position [824, 0]
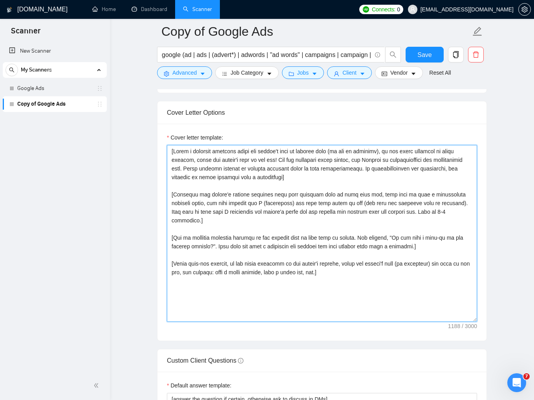
click at [333, 229] on textarea "Cover letter template:" at bounding box center [322, 233] width 310 height 177
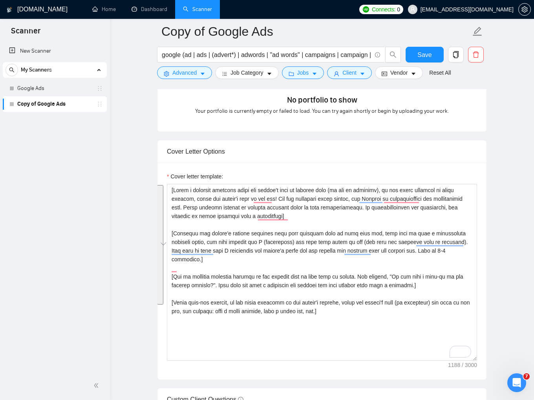
scroll to position [785, 0]
click at [29, 85] on link "Google Ads" at bounding box center [54, 88] width 75 height 16
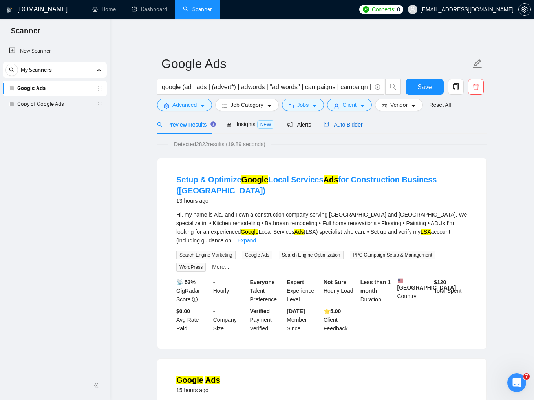
click at [339, 124] on span "Auto Bidder" at bounding box center [342, 124] width 39 height 6
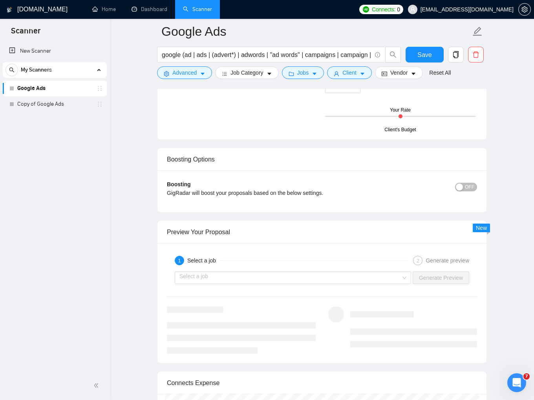
scroll to position [1413, 0]
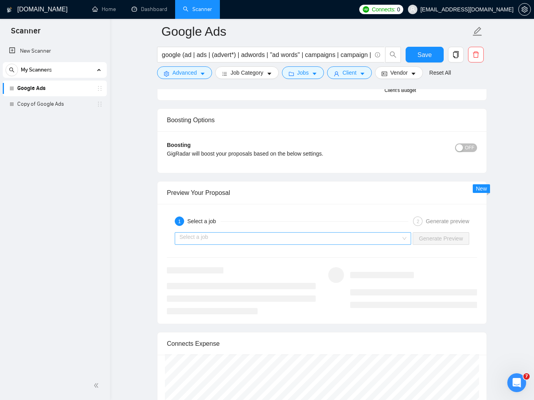
click at [404, 239] on div "Select a job" at bounding box center [293, 238] width 236 height 13
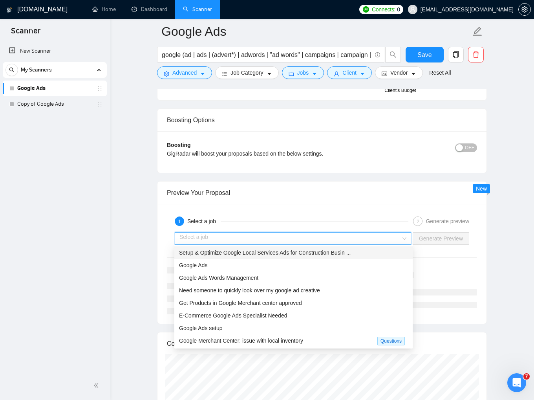
click at [349, 254] on div "Setup & Optimize Google Local Services Ads for Construction Busin ..." at bounding box center [293, 252] width 229 height 9
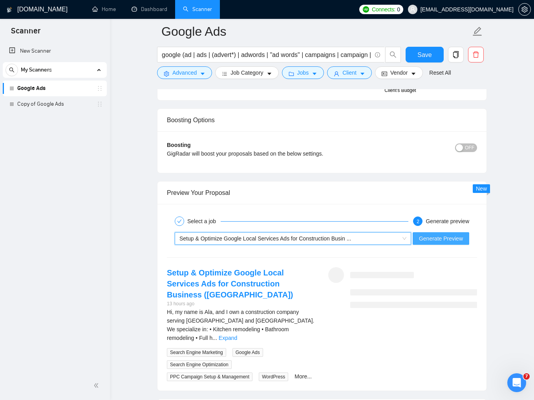
click at [432, 237] on span "Generate Preview" at bounding box center [441, 238] width 44 height 9
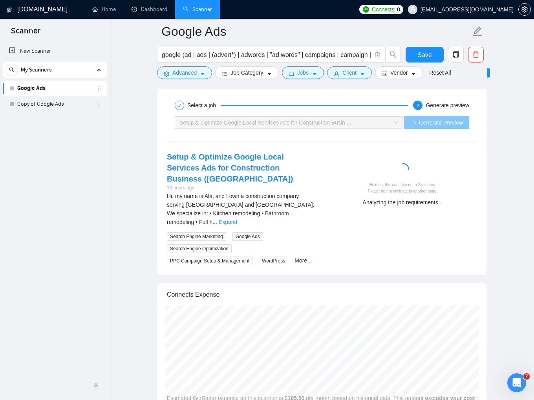
scroll to position [1531, 0]
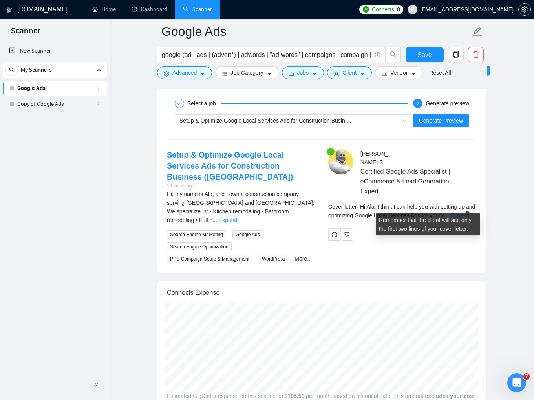
click at [469, 212] on link "Expand" at bounding box center [460, 215] width 18 height 6
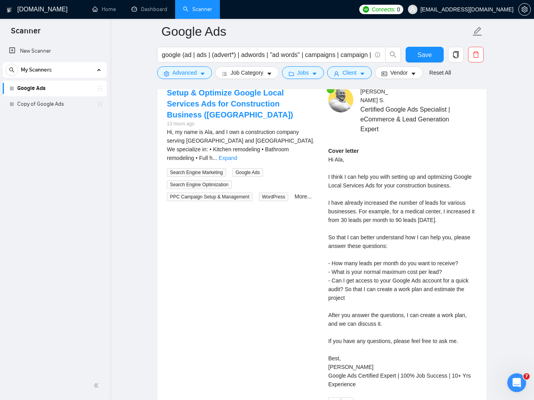
scroll to position [1609, 0]
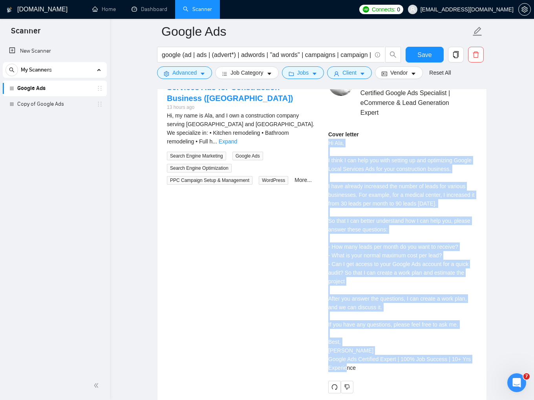
drag, startPoint x: 327, startPoint y: 131, endPoint x: 389, endPoint y: 357, distance: 234.4
click at [389, 357] on div "[PERSON_NAME] Certified Google Ads Specialist | eCommerce & Lead Generation Exp…" at bounding box center [402, 232] width 161 height 322
copy div "Hi Ala, I think I can help you with setting up and optimizing Google Local Serv…"
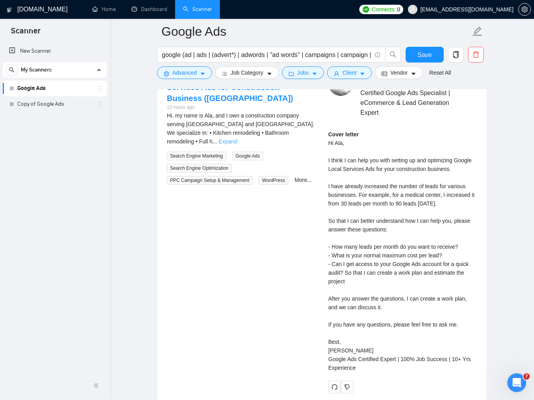
click at [237, 138] on link "Expand" at bounding box center [228, 141] width 18 height 6
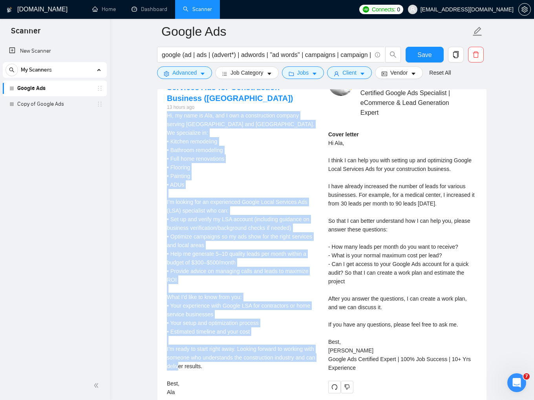
drag, startPoint x: 167, startPoint y: 112, endPoint x: 280, endPoint y: 363, distance: 275.0
click at [280, 363] on div "Hi, my name is Ala, and I own a construction company serving [GEOGRAPHIC_DATA] …" at bounding box center [241, 253] width 149 height 285
copy div "Hi, my name is Ala, and I own a construction company serving [GEOGRAPHIC_DATA] …"
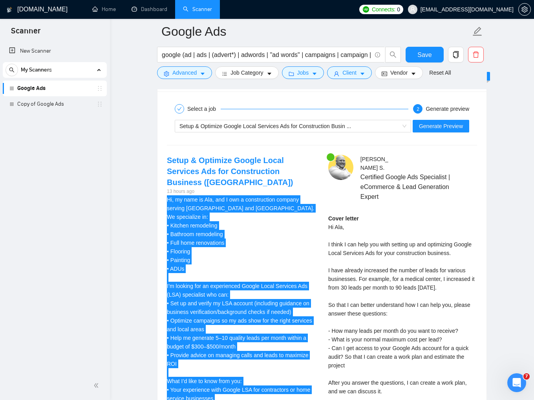
scroll to position [1492, 0]
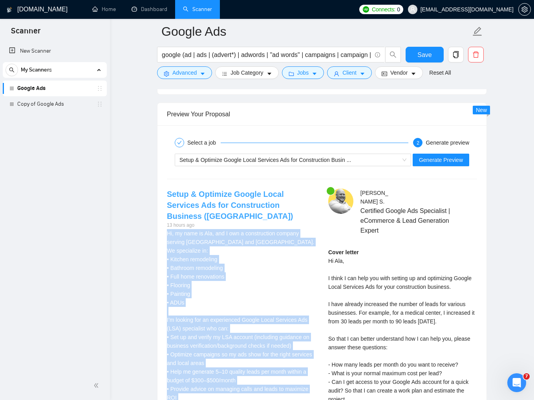
click at [293, 194] on link "Setup & Optimize Google Local Services Ads for Construction Business ([GEOGRAPH…" at bounding box center [230, 205] width 126 height 31
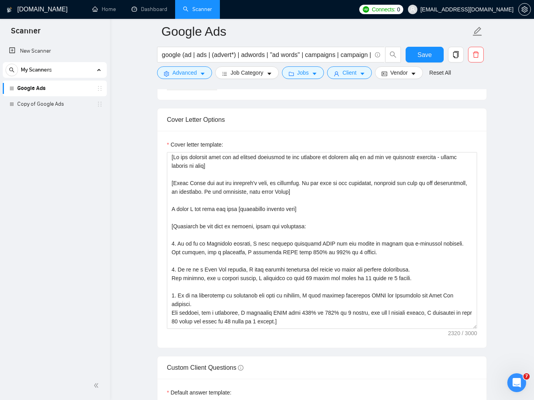
scroll to position [0, 0]
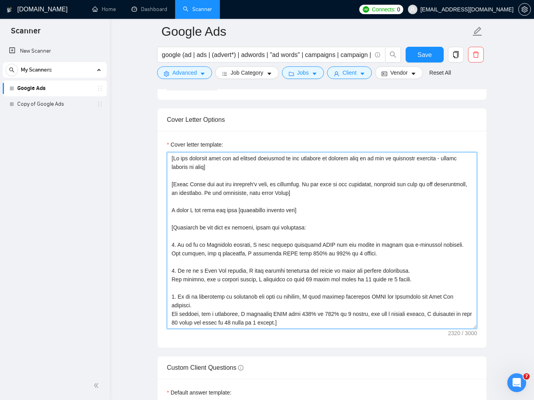
click at [304, 209] on textarea "Cover letter template:" at bounding box center [322, 240] width 310 height 177
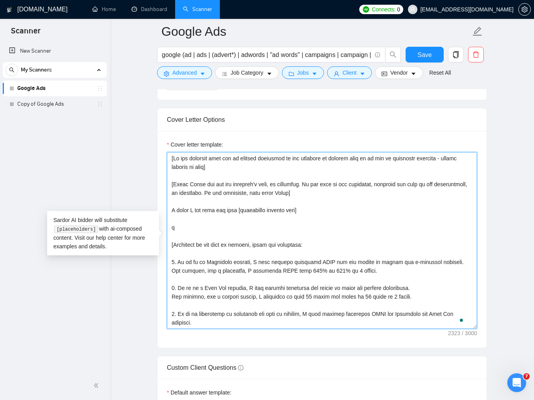
type textarea "[Lo ips dolorsit amet con ad elitsed doeiusmod te inc utlabore et dolorem aliq …"
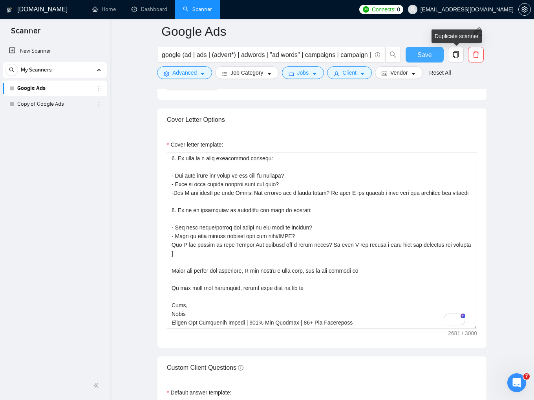
type textarea "[If the customer asks you to specify something in the sentence to confirm that …"
click at [429, 52] on span "Save" at bounding box center [424, 55] width 14 height 10
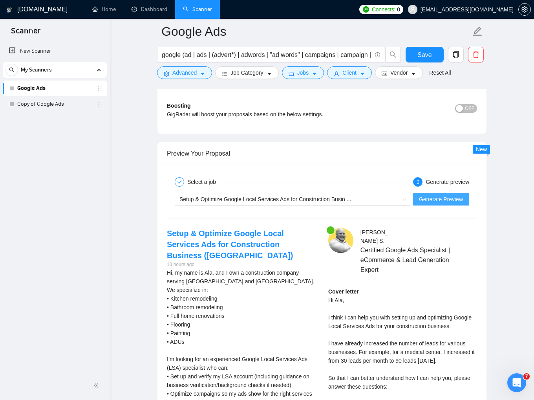
click at [457, 198] on span "Generate Preview" at bounding box center [441, 199] width 44 height 9
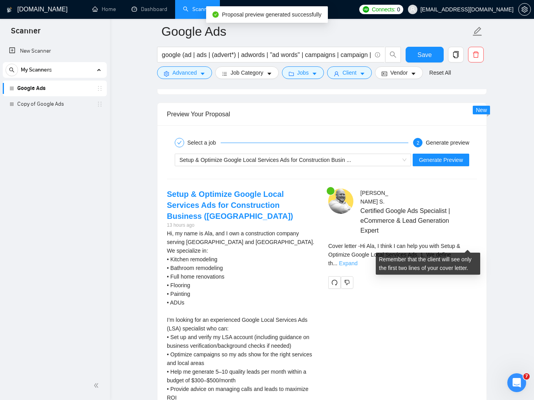
click at [357, 260] on link "Expand" at bounding box center [348, 263] width 18 height 6
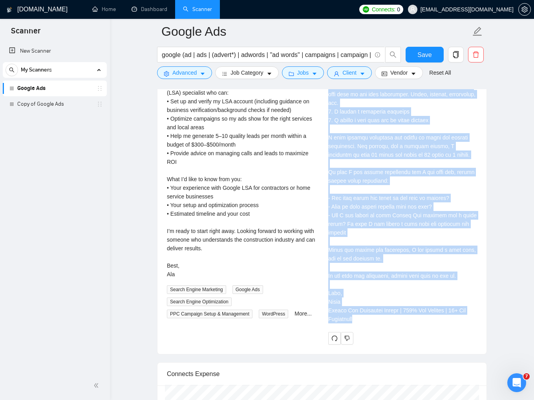
drag, startPoint x: 327, startPoint y: 172, endPoint x: 413, endPoint y: 305, distance: 159.1
click at [413, 305] on div "Pavel S . Certified Google Ads Specialist | eCommerce & Lead Generation Expert …" at bounding box center [402, 148] width 161 height 391
copy div "Hi Ala, I think I can help you with Setup & Optimize Google Local Services Ads.…"
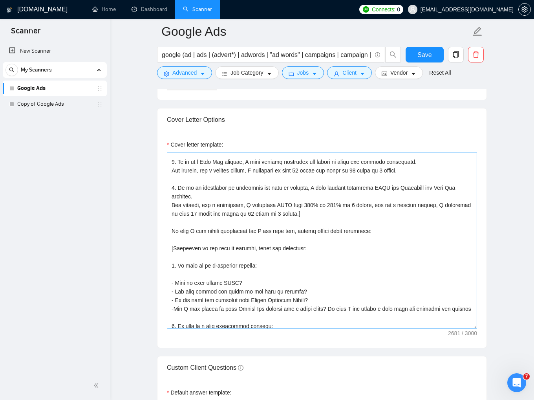
scroll to position [188, 0]
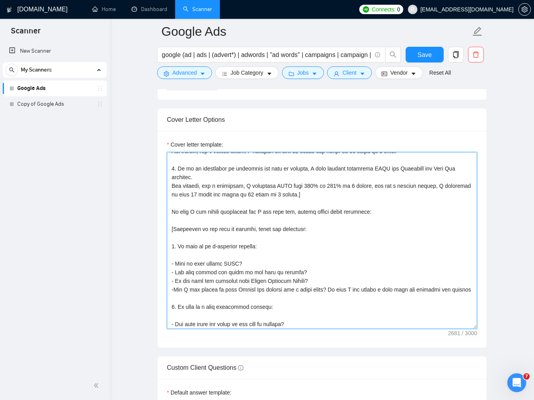
click at [298, 242] on textarea "Cover letter template:" at bounding box center [322, 240] width 310 height 177
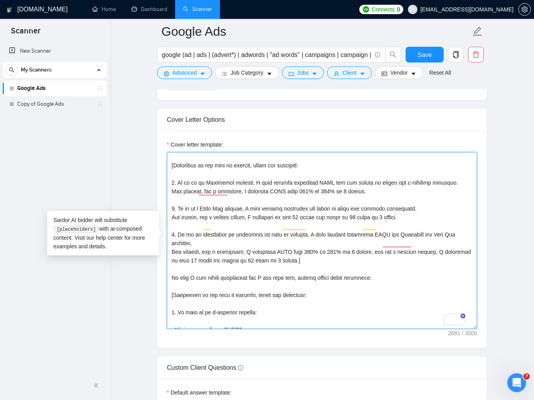
scroll to position [105, 0]
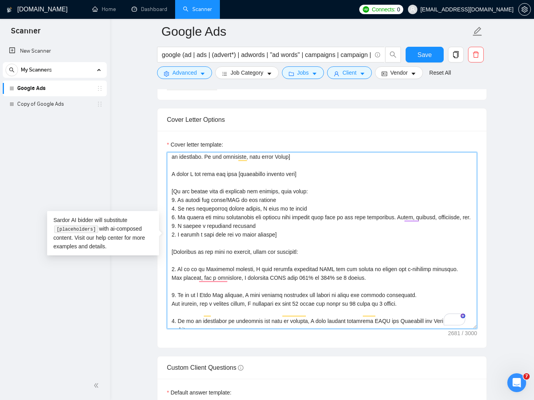
click at [301, 190] on textarea "Cover letter template:" at bounding box center [322, 240] width 310 height 177
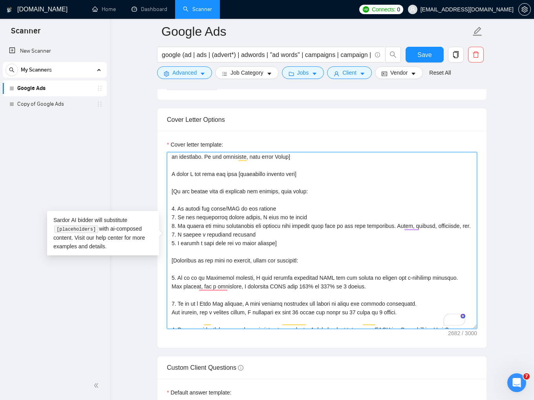
paste textarea "Here is a simple process of my work"
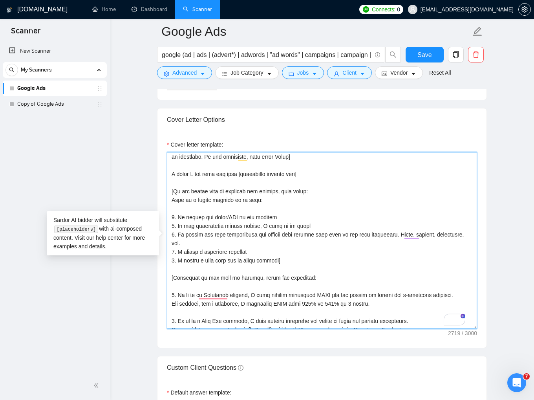
type textarea "[If the customer asks you to specify something in the sentence to confirm that …"
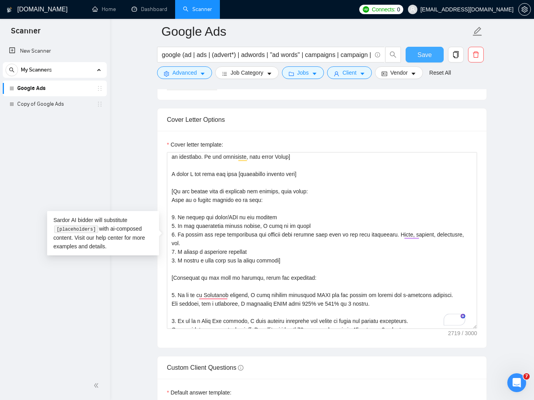
click at [444, 55] on div "google (ad | ads | (advert*) | adwords | "ad words" | campaigns | campaign | pp…" at bounding box center [320, 57] width 330 height 20
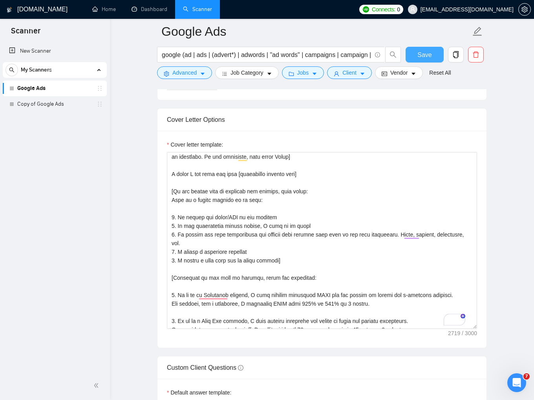
click at [440, 55] on button "Save" at bounding box center [425, 55] width 38 height 16
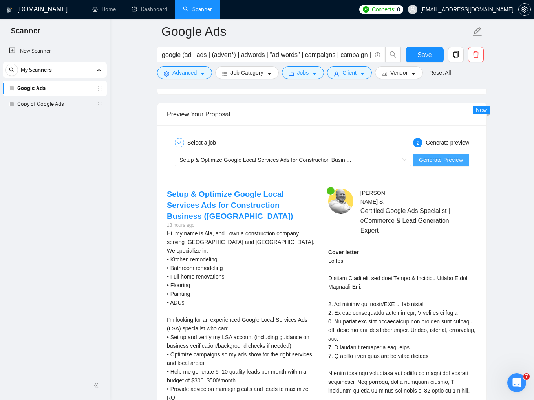
click at [449, 161] on span "Generate Preview" at bounding box center [441, 159] width 44 height 9
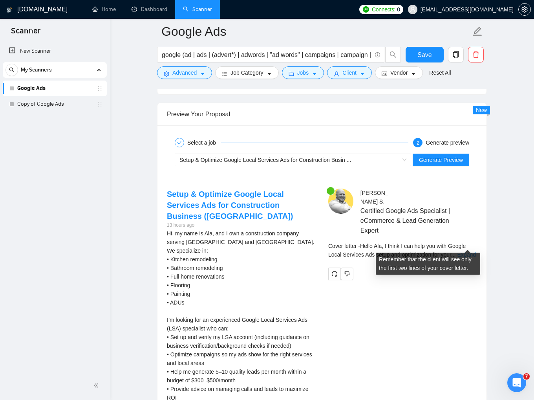
click at [463, 251] on link "Expand" at bounding box center [466, 254] width 18 height 6
